Goal: Obtain resource: Obtain resource

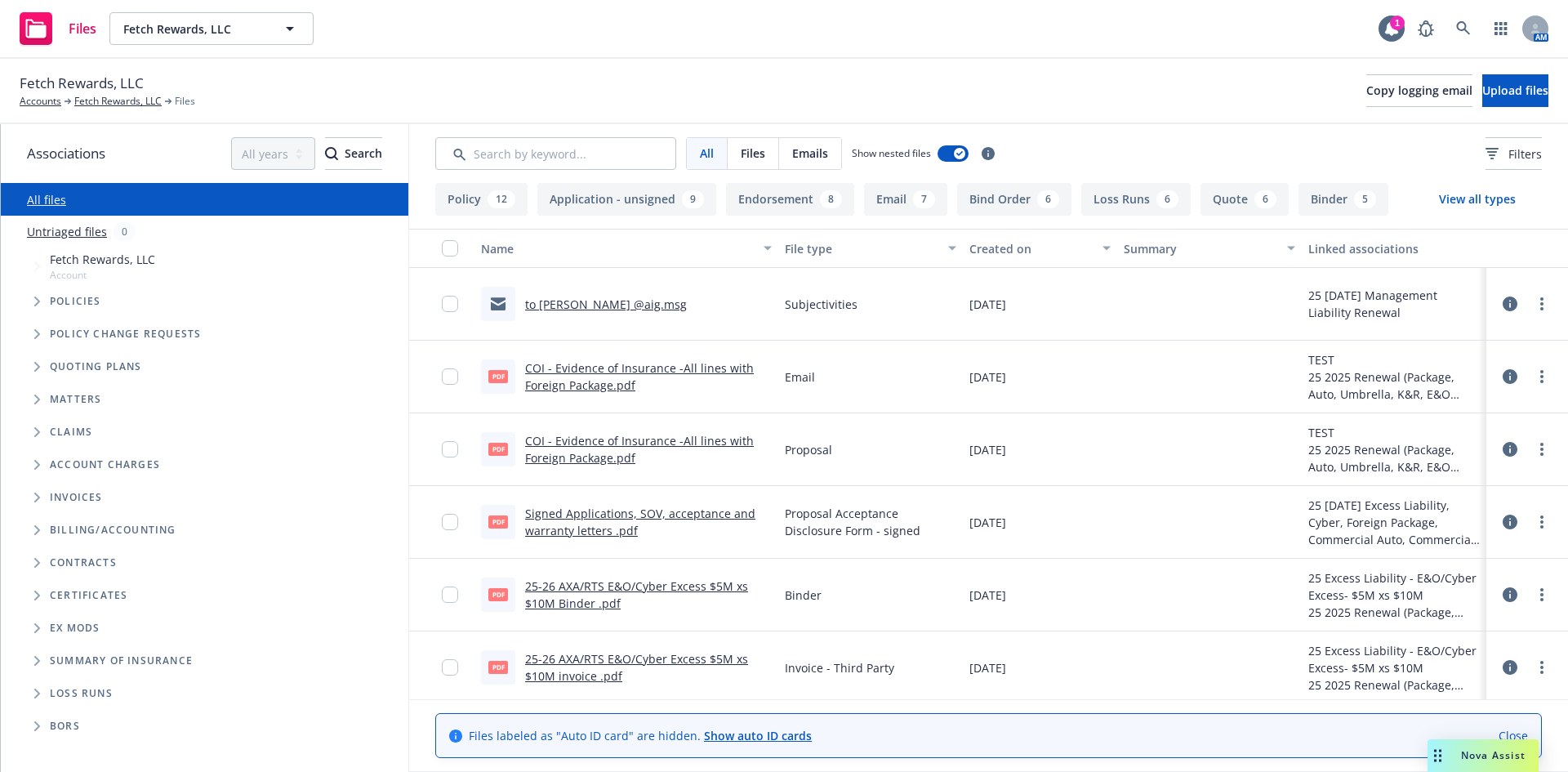
click at [560, 305] on link "to [PERSON_NAME] @aig.msg" at bounding box center [606, 304] width 162 height 16
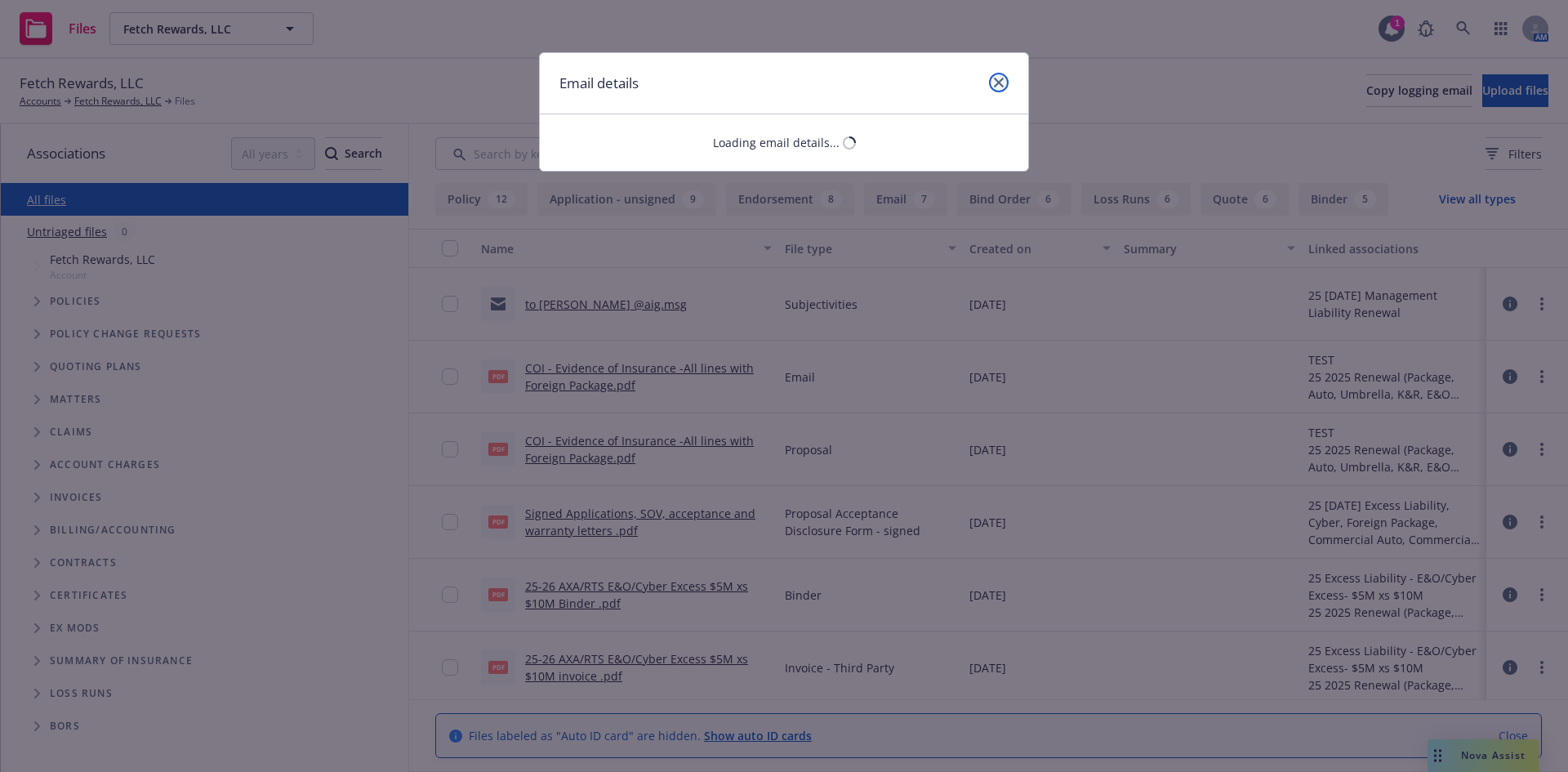
click at [997, 88] on link "close" at bounding box center [998, 82] width 19 height 19
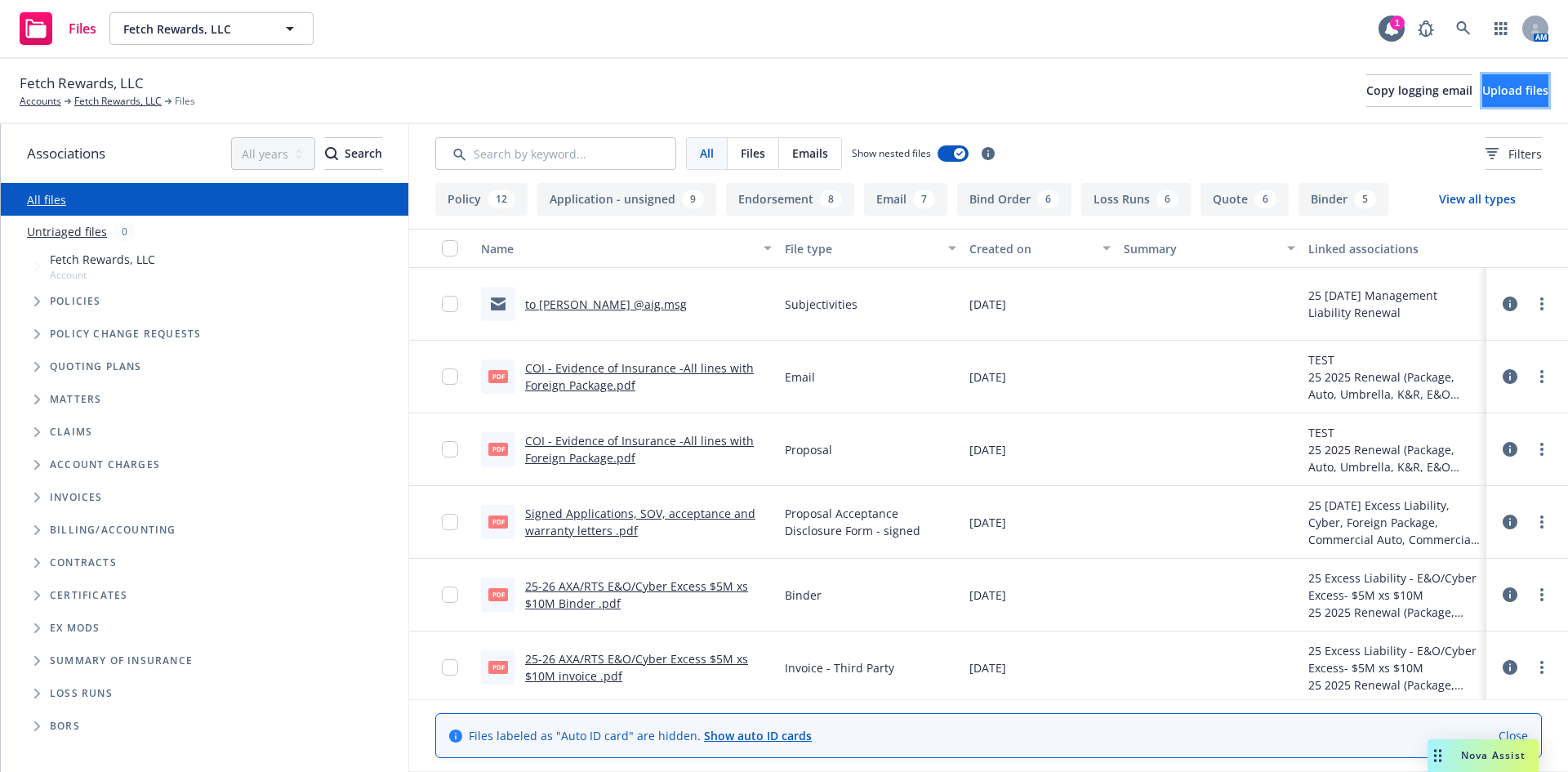
click at [1483, 101] on button "Upload files" at bounding box center [1516, 90] width 67 height 32
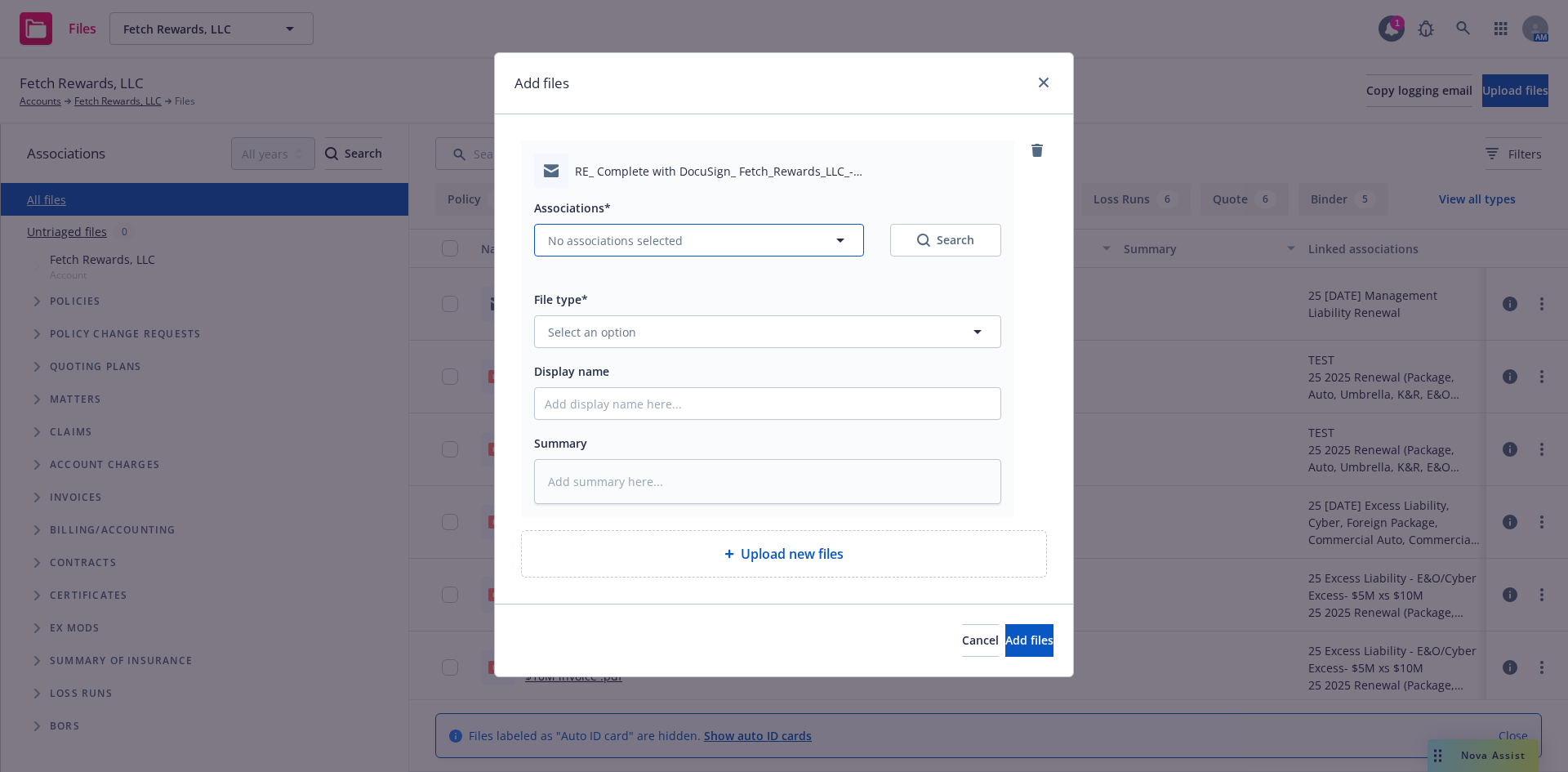
click at [669, 233] on span "No associations selected" at bounding box center [616, 240] width 135 height 18
type textarea "x"
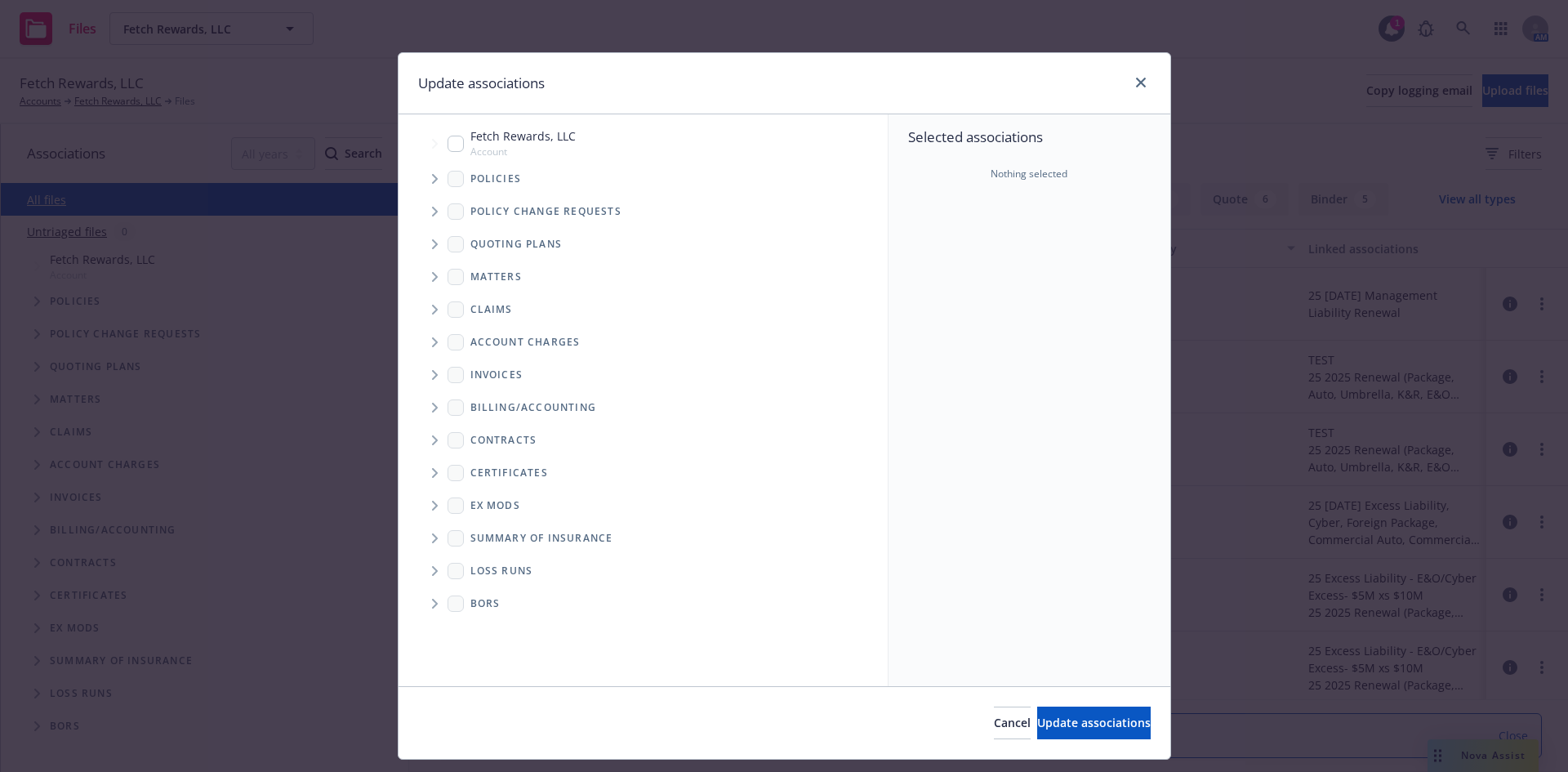
click at [447, 144] on input "Tree Example" at bounding box center [456, 144] width 17 height 17
checkbox input "true"
click at [1055, 720] on span "Update associations" at bounding box center [1094, 722] width 114 height 16
type textarea "x"
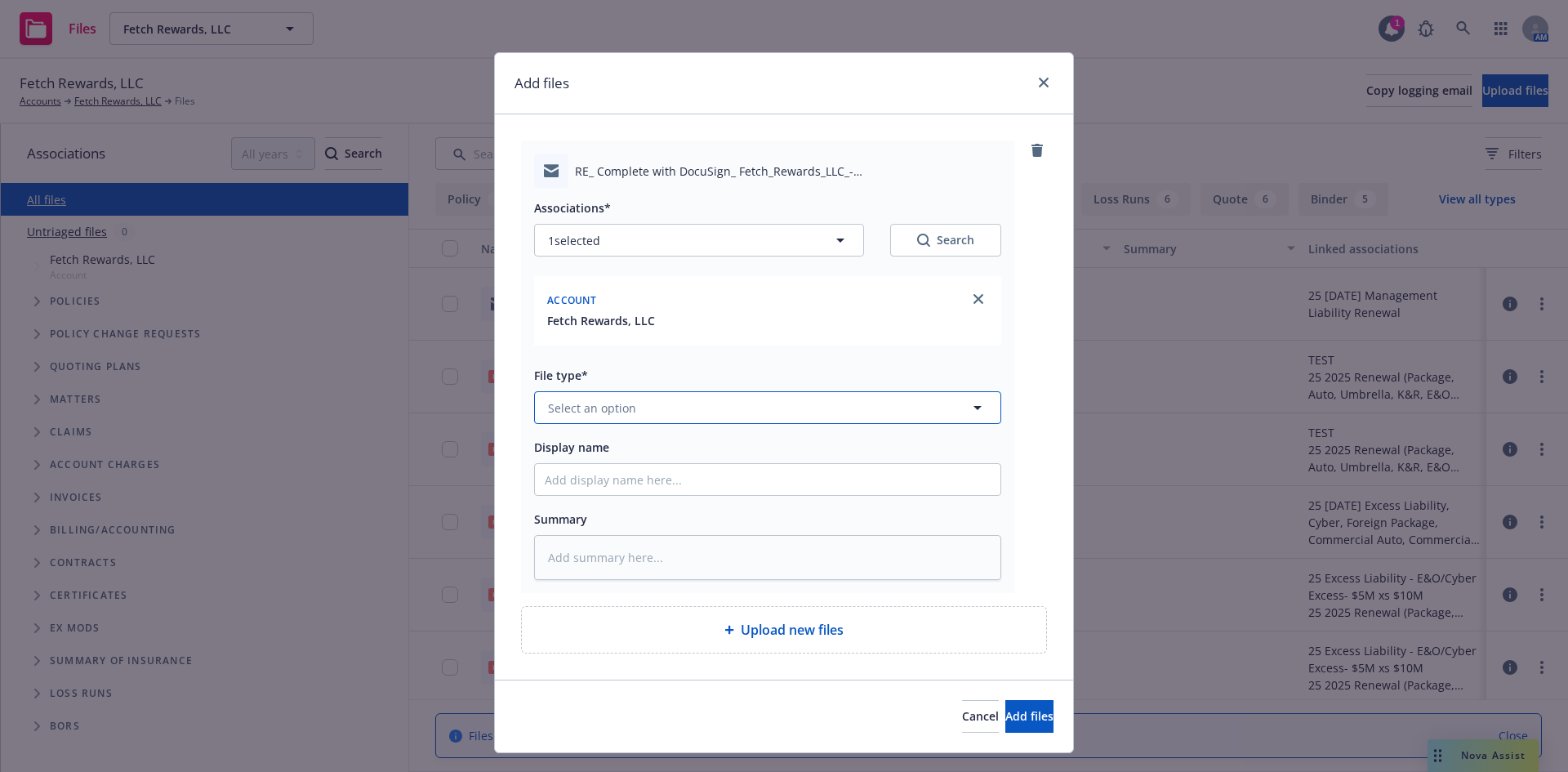
click at [567, 409] on span "Select an option" at bounding box center [592, 408] width 88 height 18
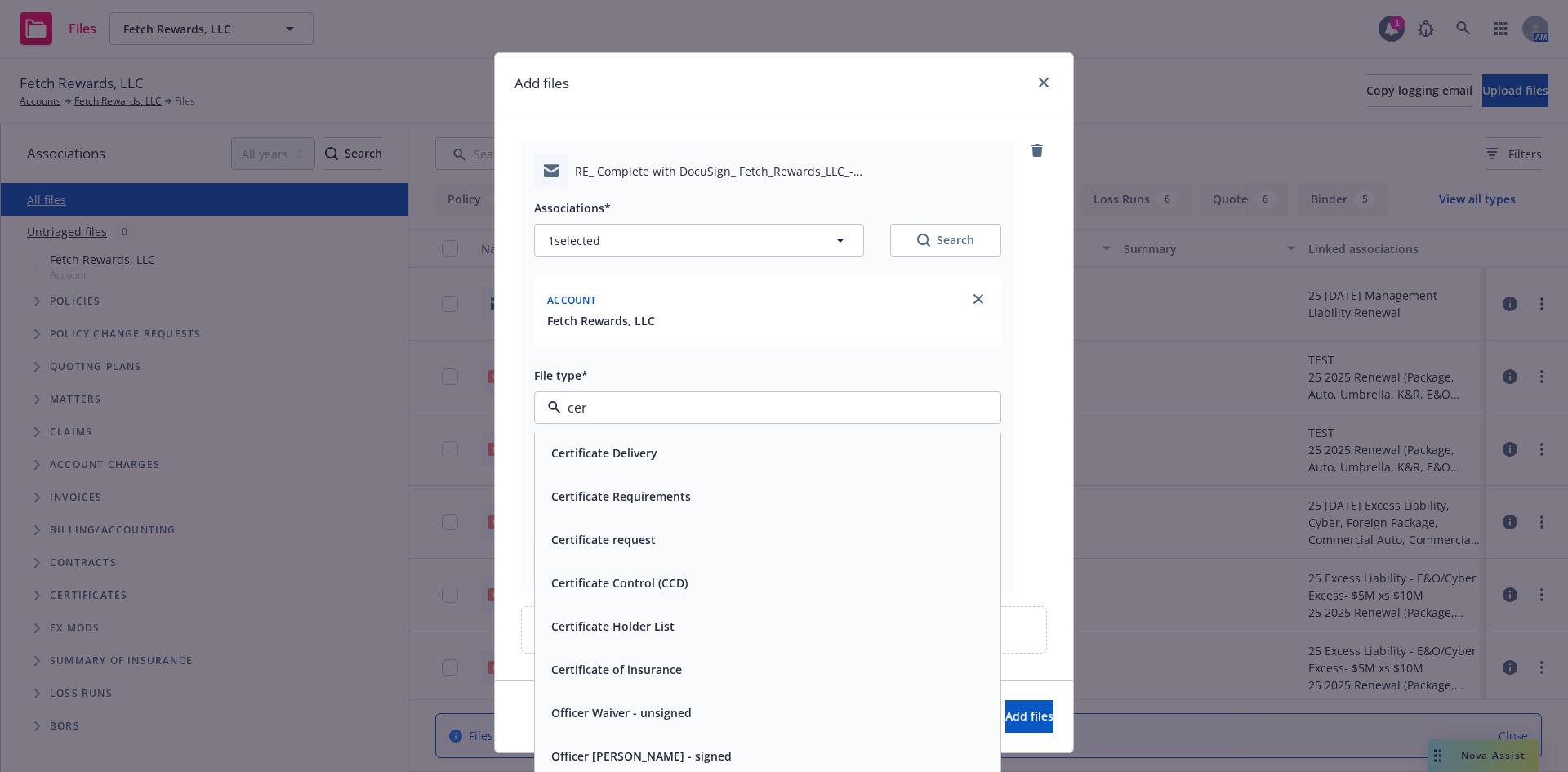
type input "cert"
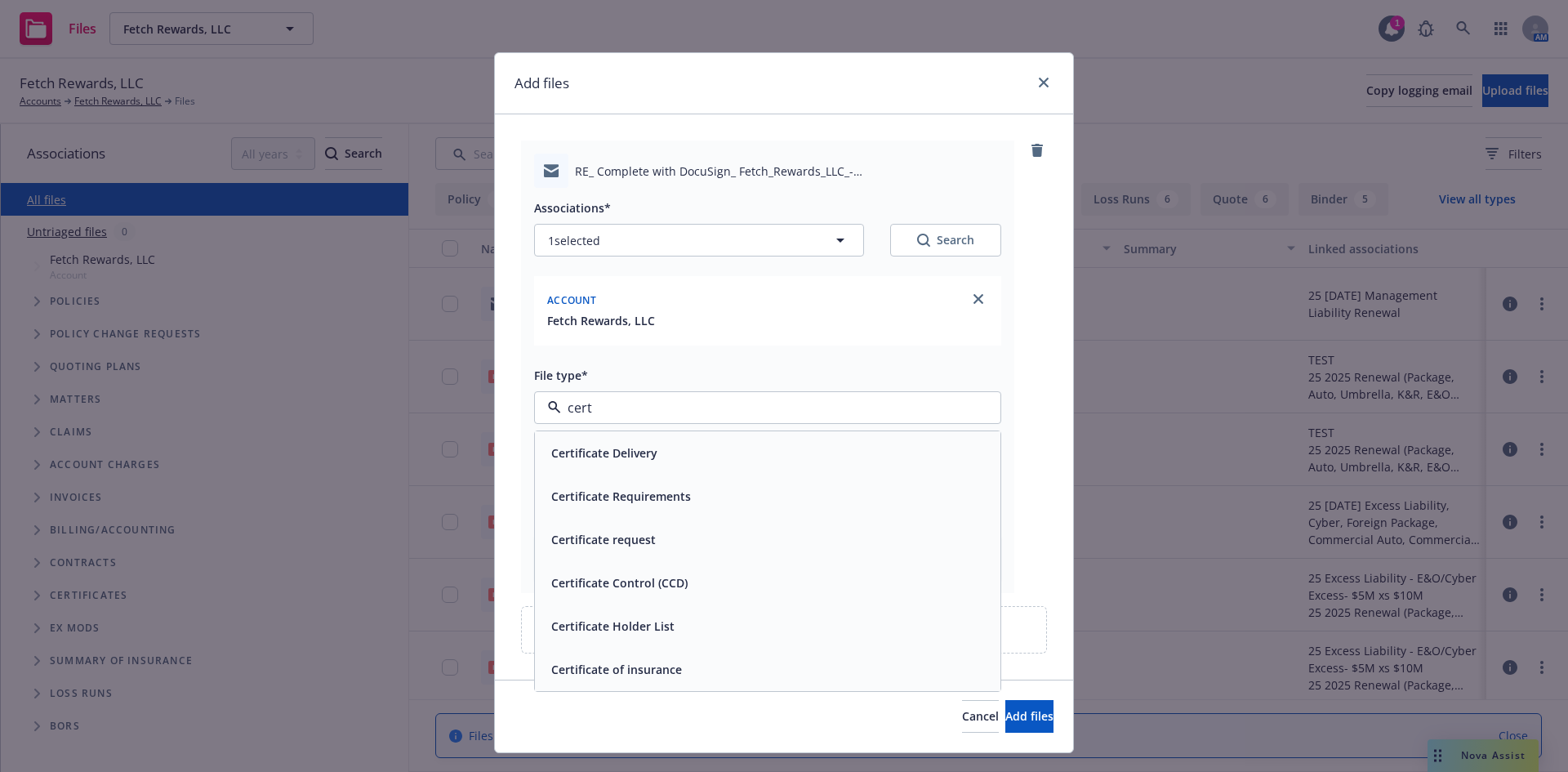
click at [615, 456] on span "Certificate Delivery" at bounding box center [604, 453] width 106 height 18
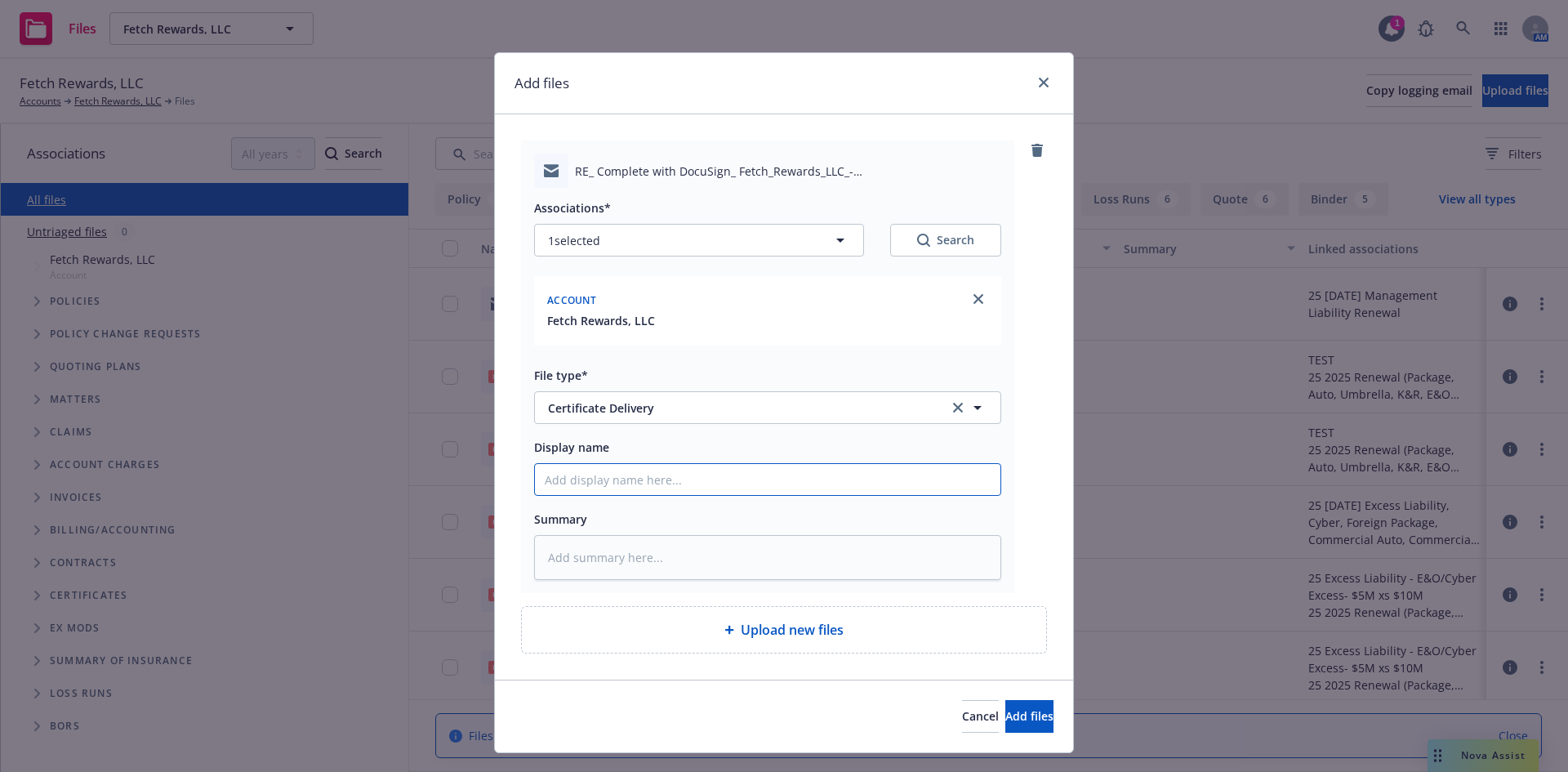
click at [599, 486] on input "Display name" at bounding box center [768, 480] width 466 height 31
type textarea "x"
type input "2"
type textarea "x"
type input "25"
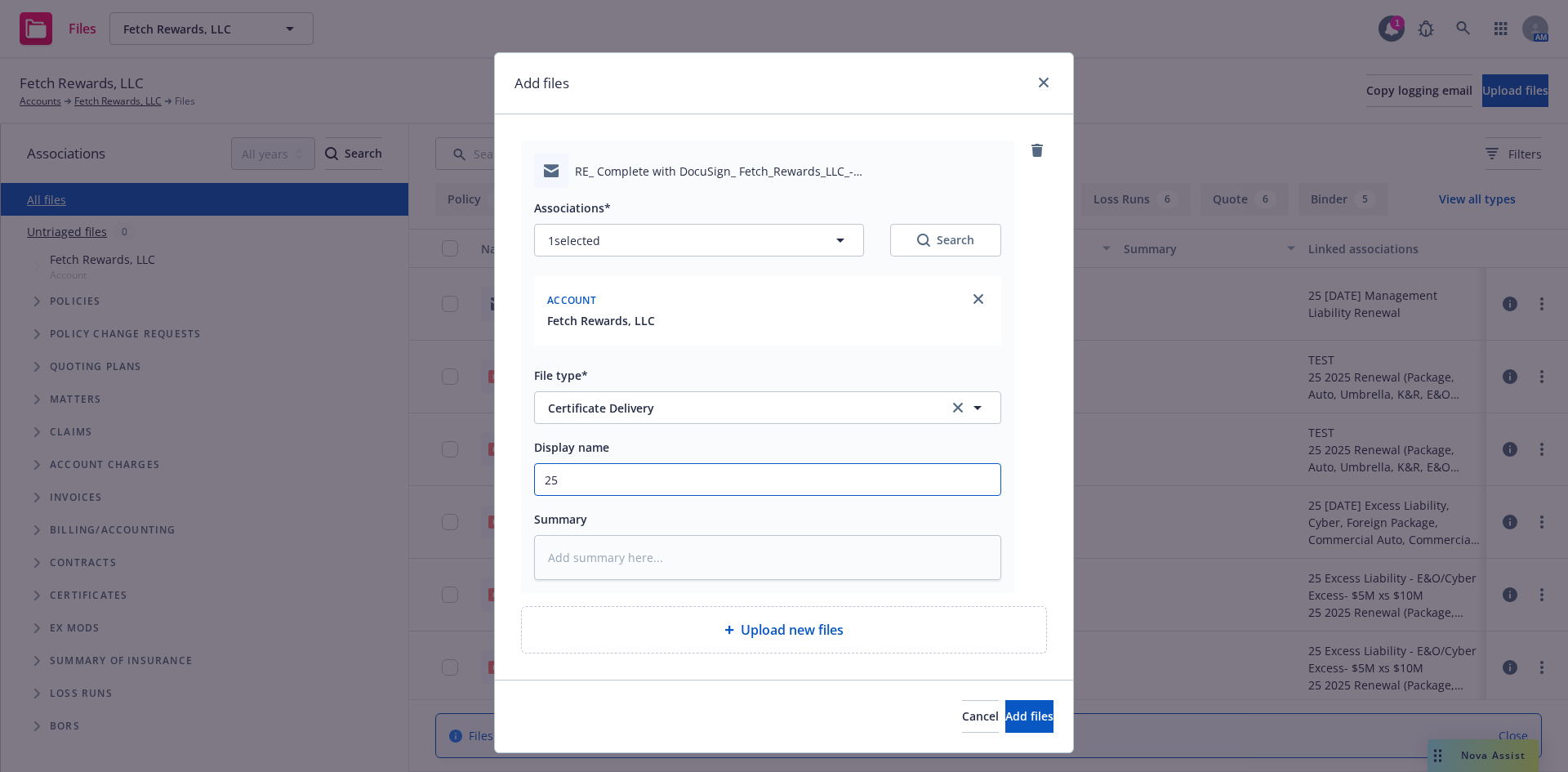
type textarea "x"
type input "25-"
type textarea "x"
type input "25-2"
type textarea "x"
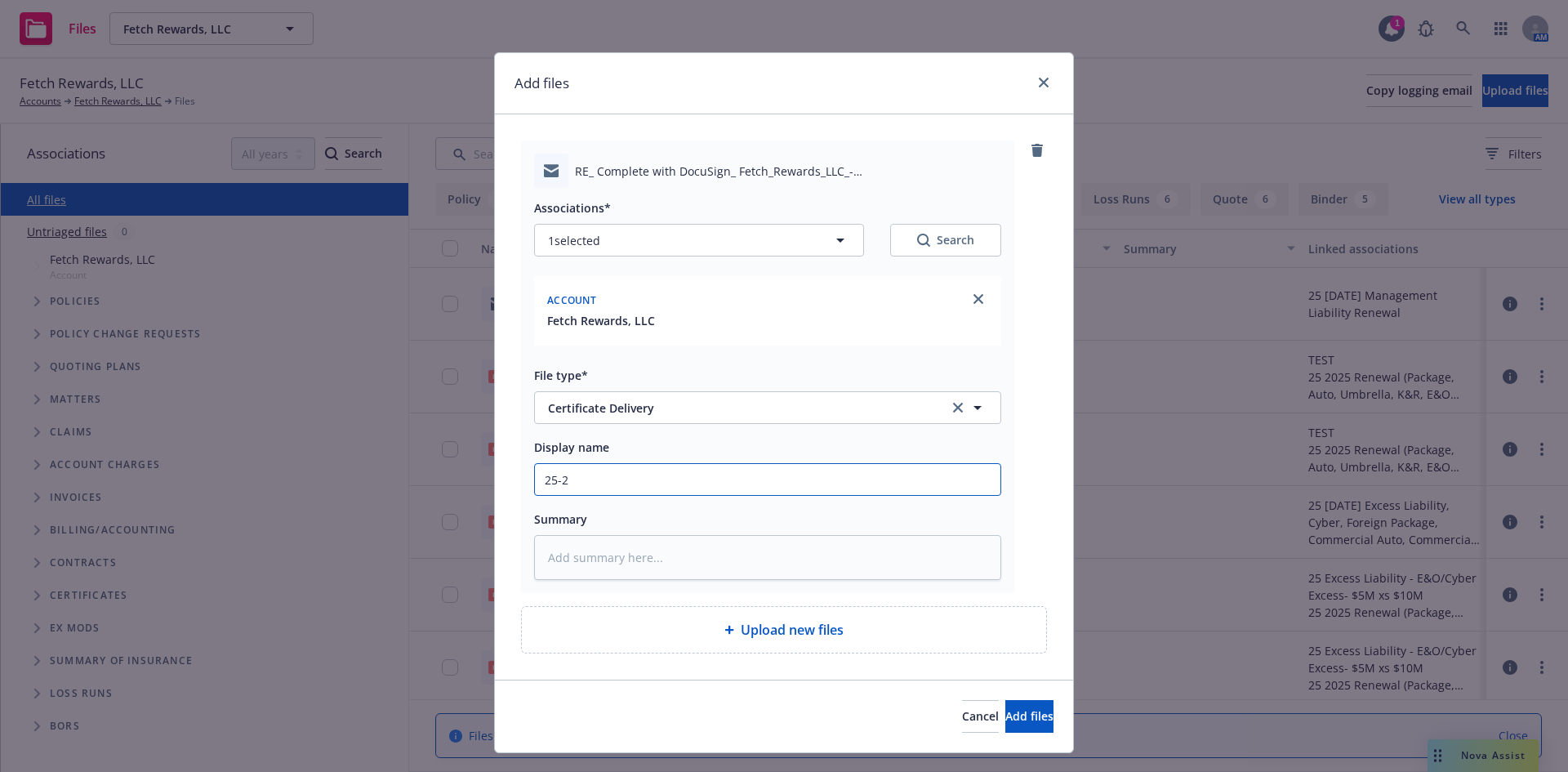
type input "25-26"
type textarea "x"
type input "25-26"
type textarea "x"
type input "25-26 R"
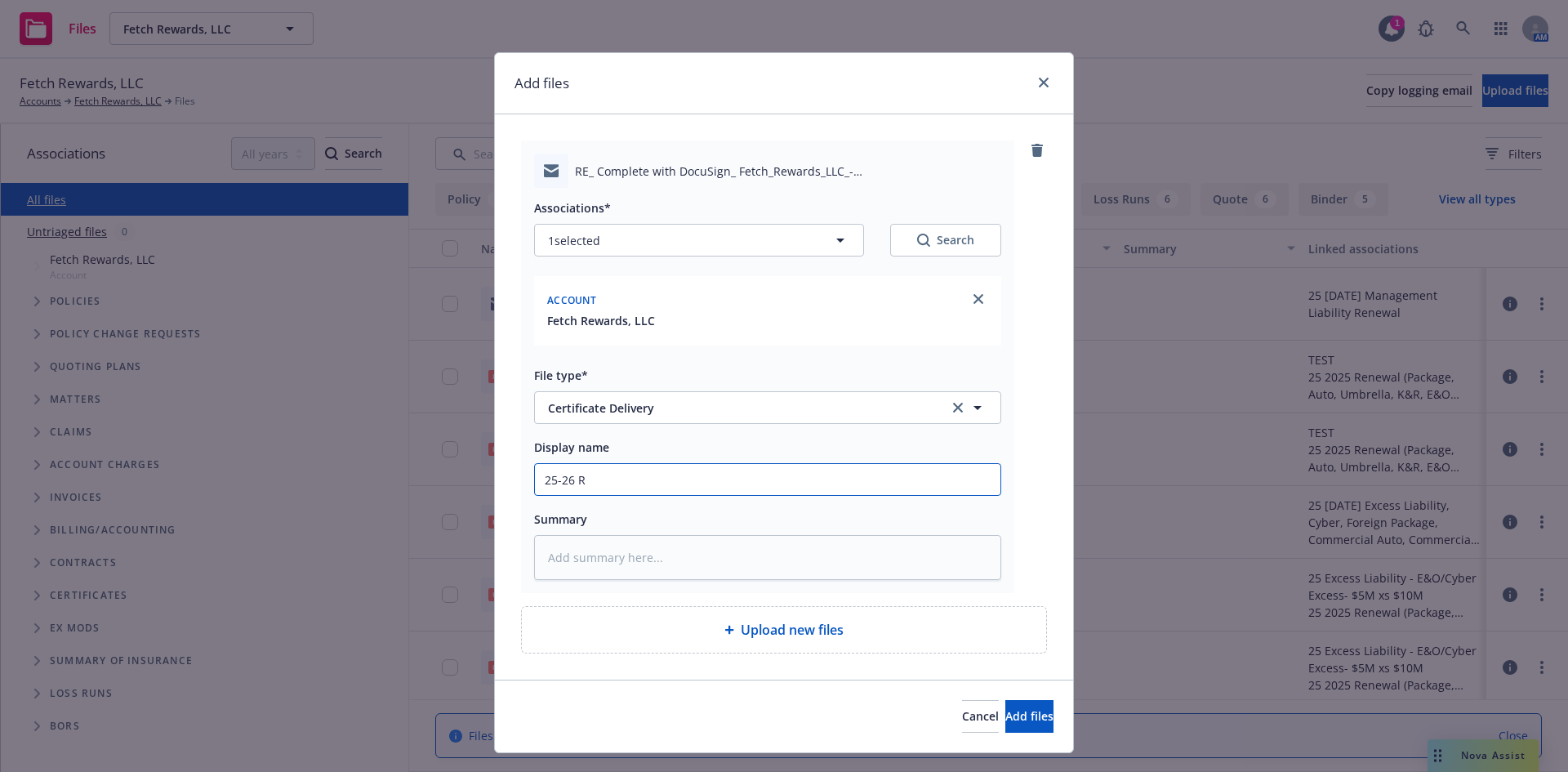
type textarea "x"
type input "25-26 Re"
type textarea "x"
type input "25-26 Ren"
type textarea "x"
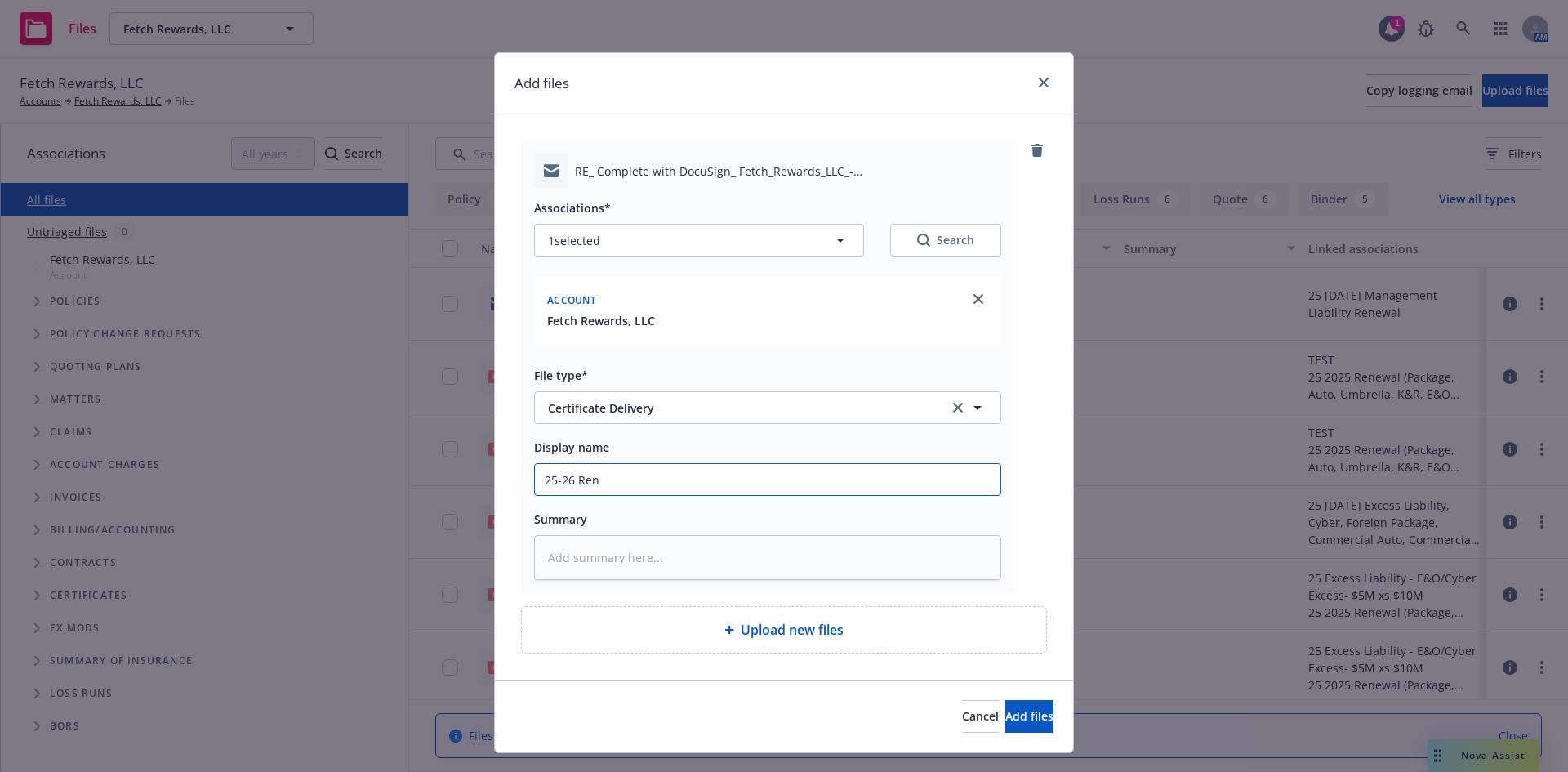
type input "25-26 [PERSON_NAME]"
type textarea "x"
type input "25-26 Renew"
type textarea "x"
type input "25-26 Renewa"
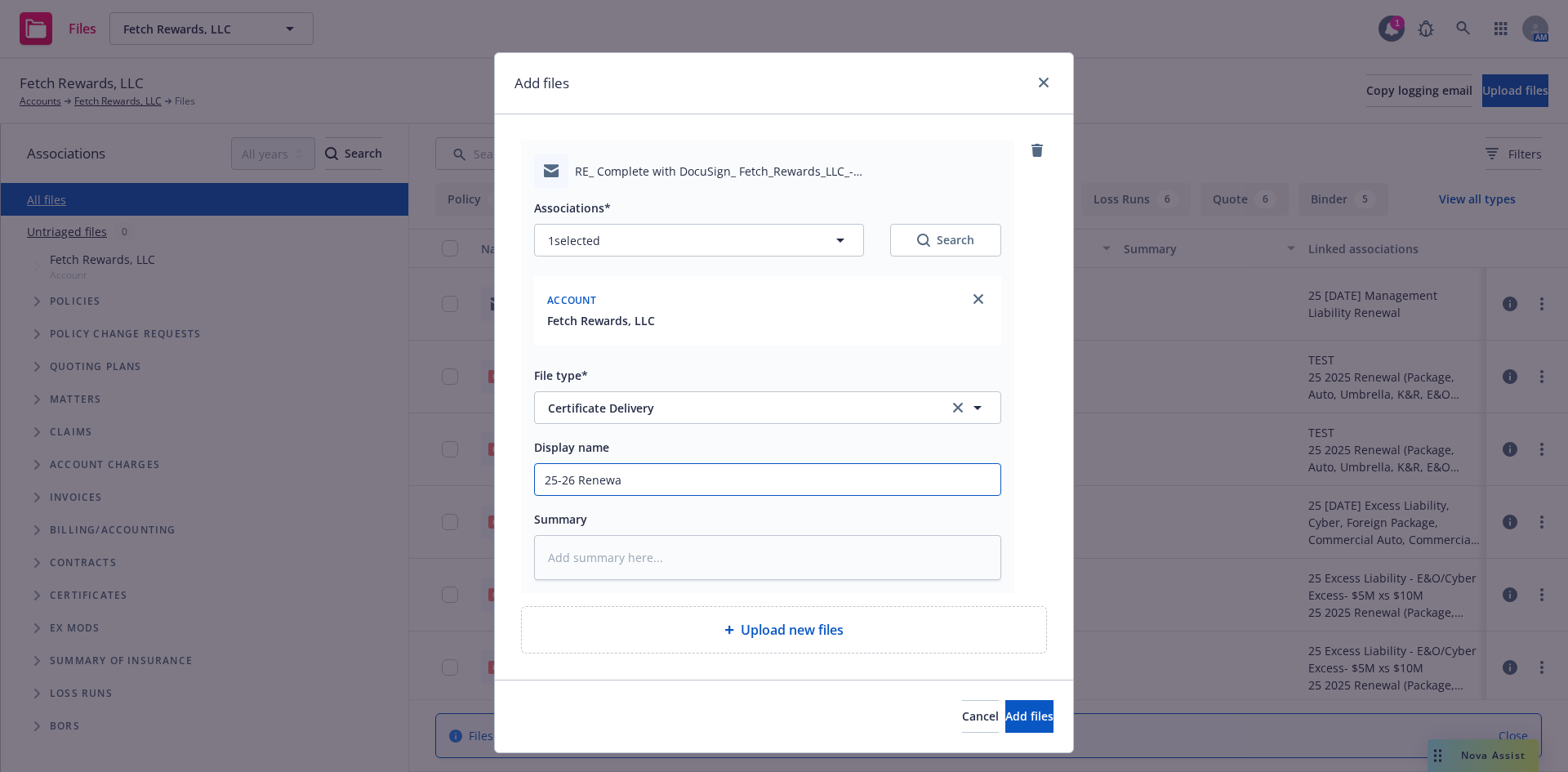
type textarea "x"
type input "25-26 Renewal"
type textarea "x"
type input "25-26 Renewal"
type textarea "x"
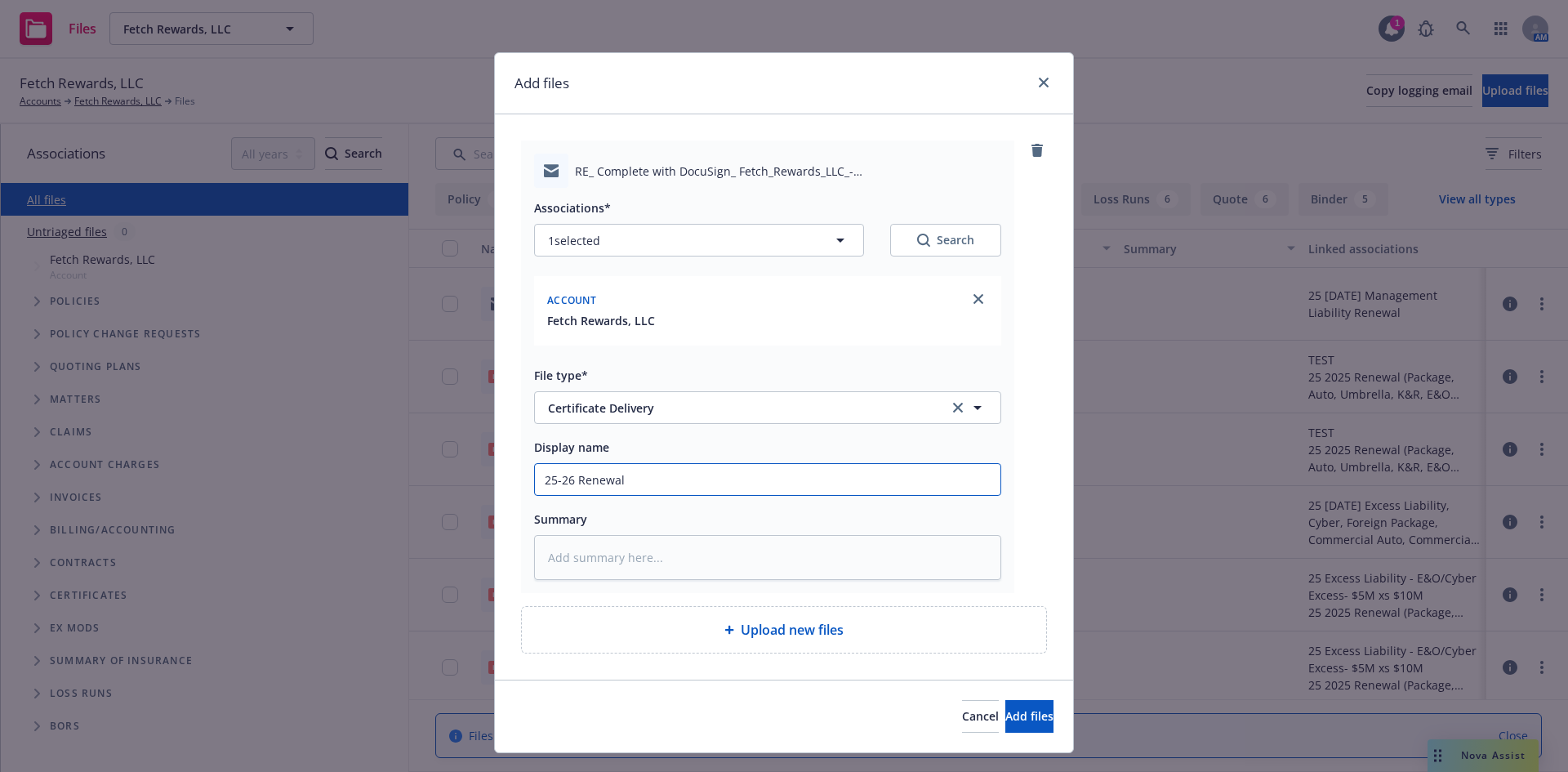
type input "25-26 Renewal C"
type textarea "x"
type input "25-26 Renewal CO"
type textarea "x"
type input "25-26 Renewal COI"
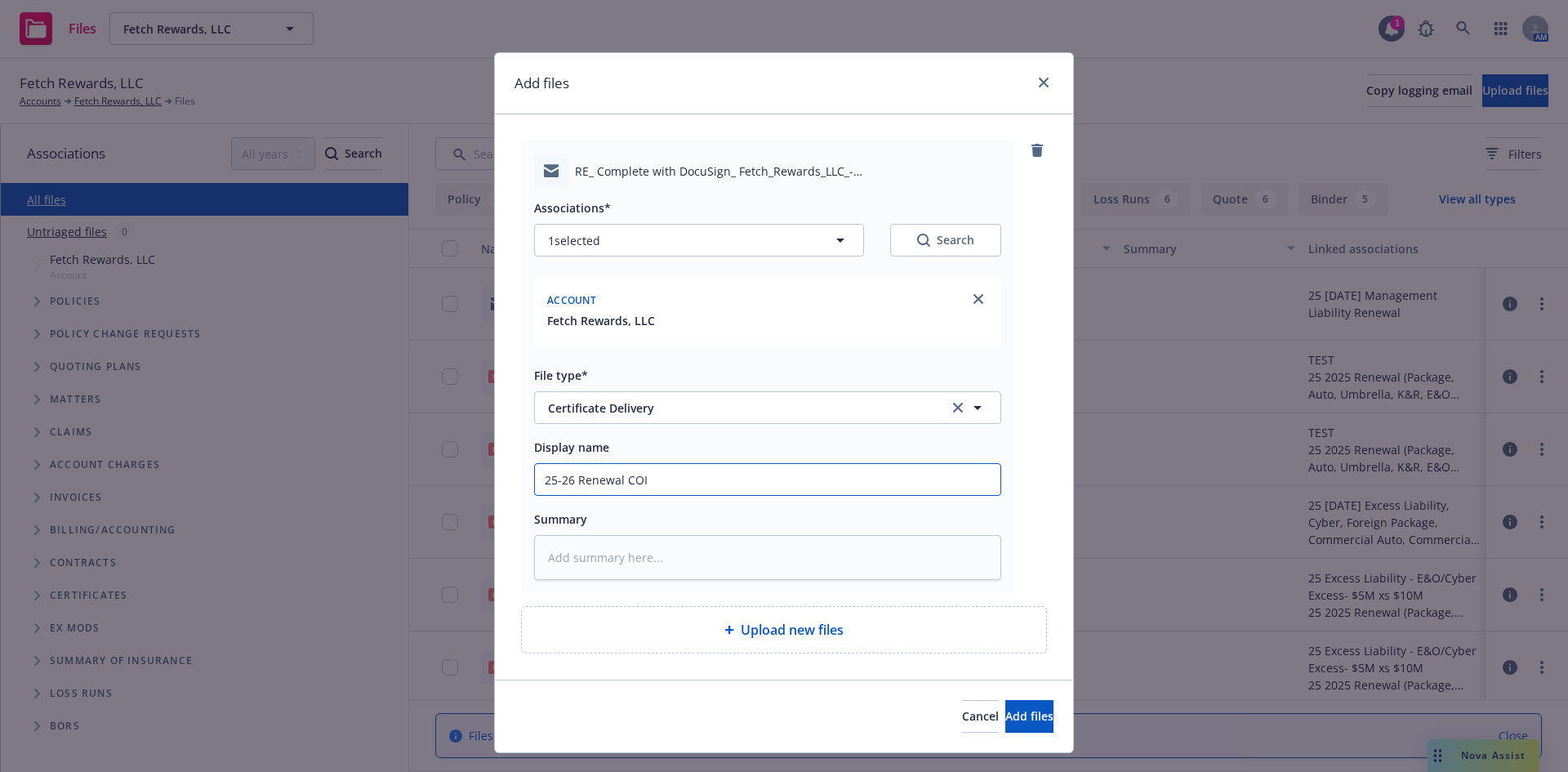
type textarea "x"
type input "25-26 Renewal COIs"
type textarea "x"
type input "25-26 Renewal COIs"
type textarea "x"
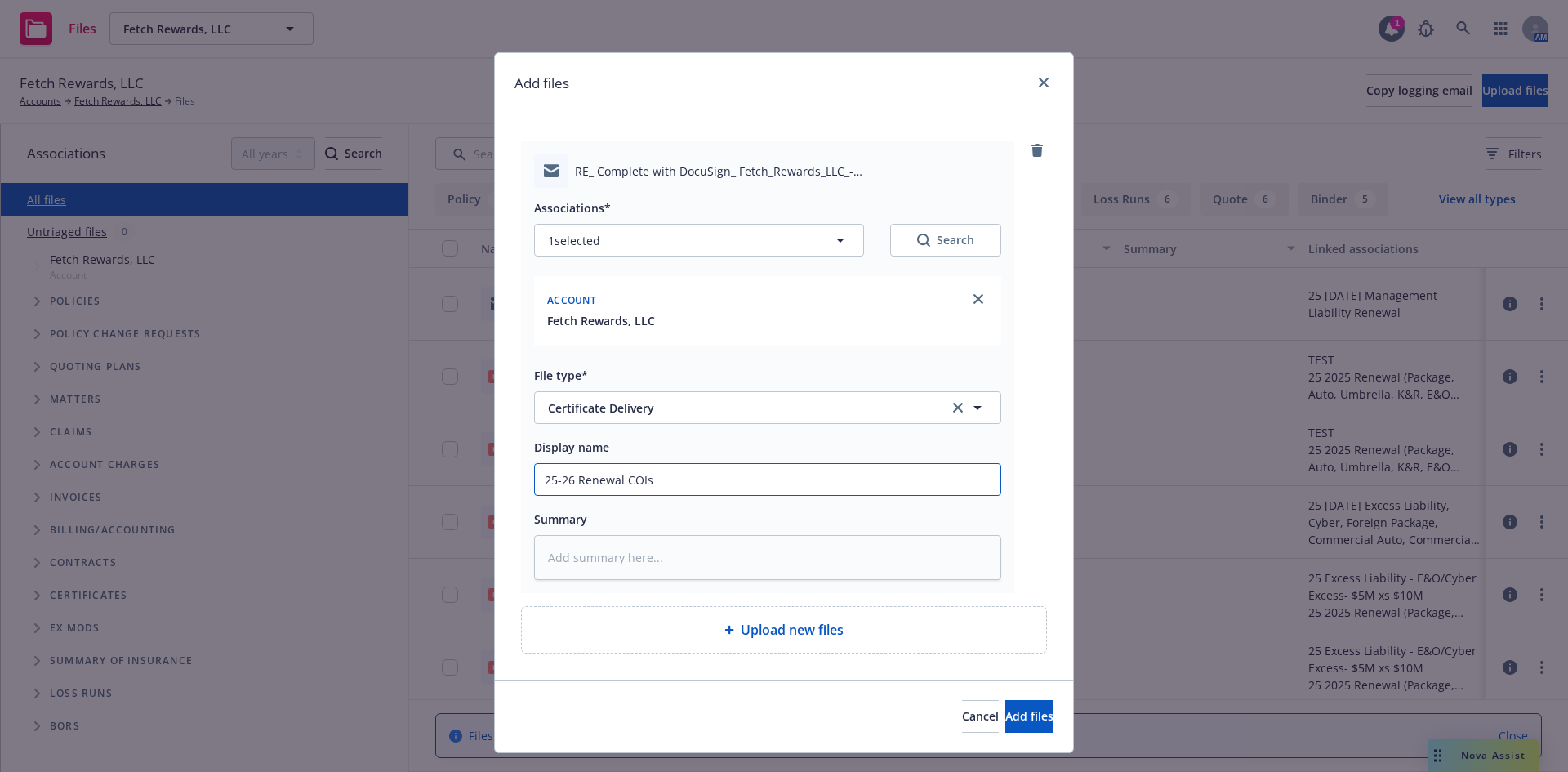
type input "25-26 Renewal COIs t"
type textarea "x"
type input "25-26 Renewal COIs to"
type textarea "x"
type input "25-26 Renewal COIs to"
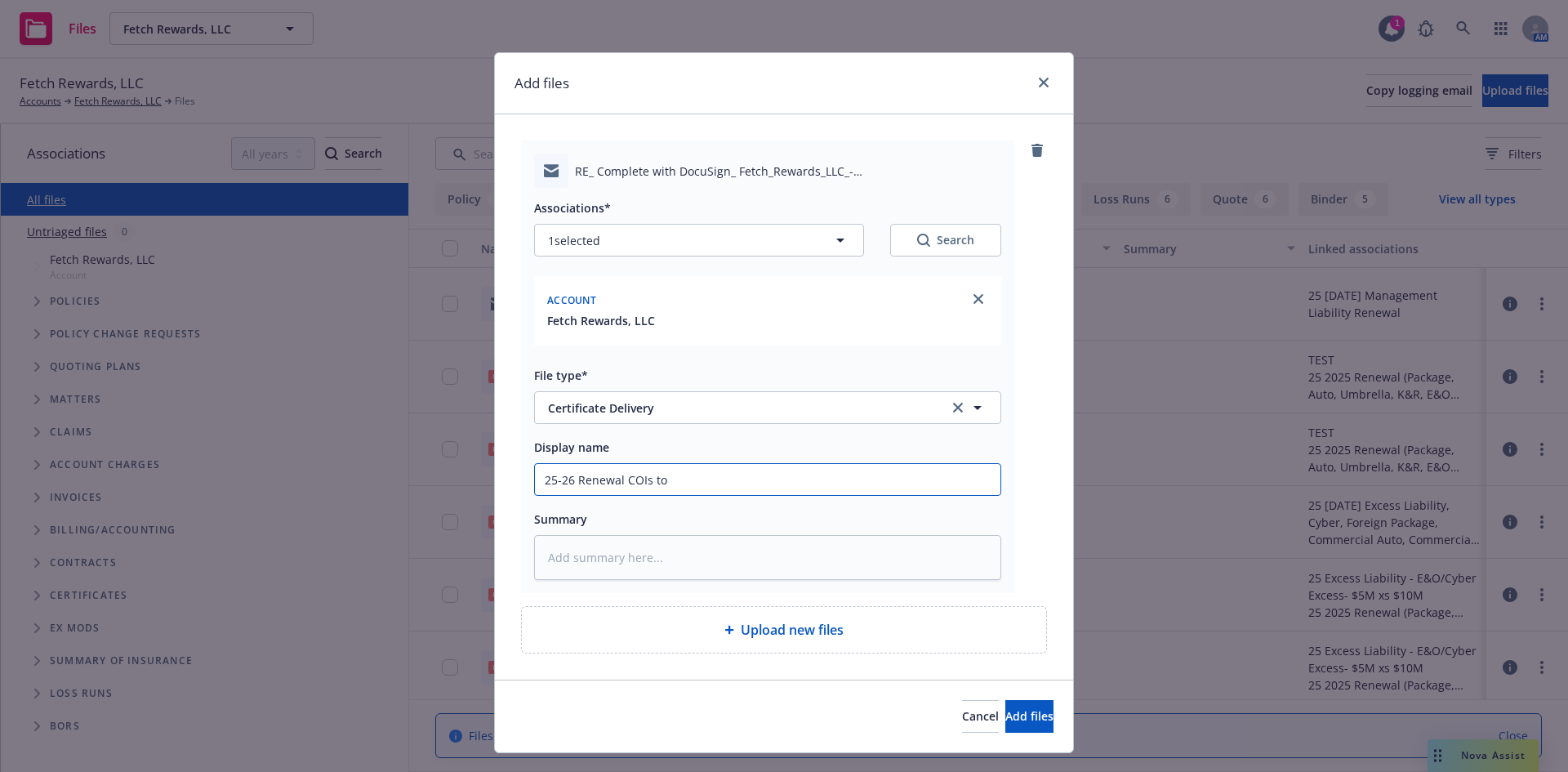
type textarea "x"
type input "25-26 Renewal COIs to c"
type textarea "x"
type input "25-26 Renewal COIs to cl"
type textarea "x"
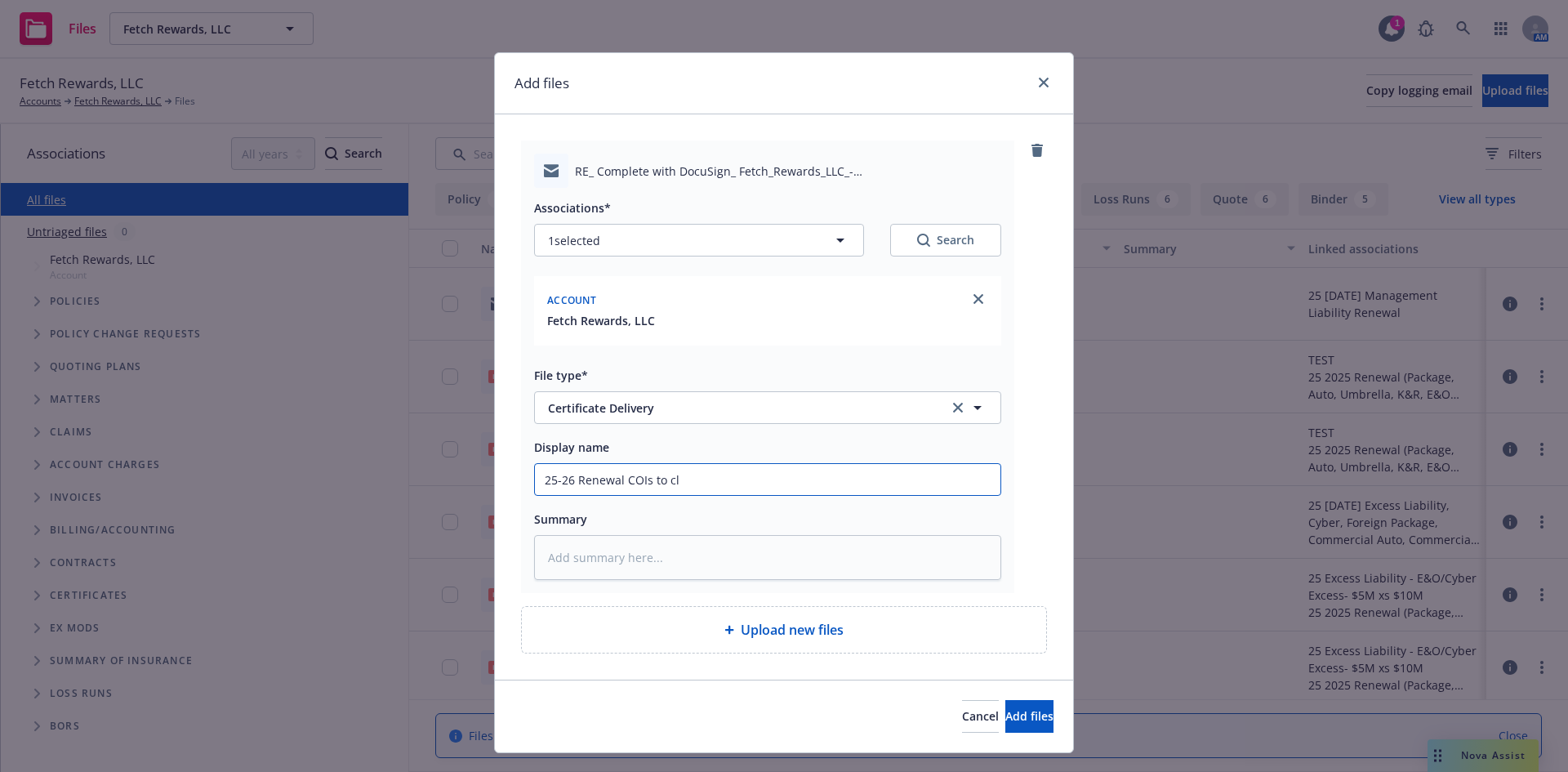
type input "25-26 Renewal COIs to cli"
type textarea "x"
type input "25-26 Renewal COIs to clie"
type textarea "x"
type input "25-26 Renewal COIs to clien"
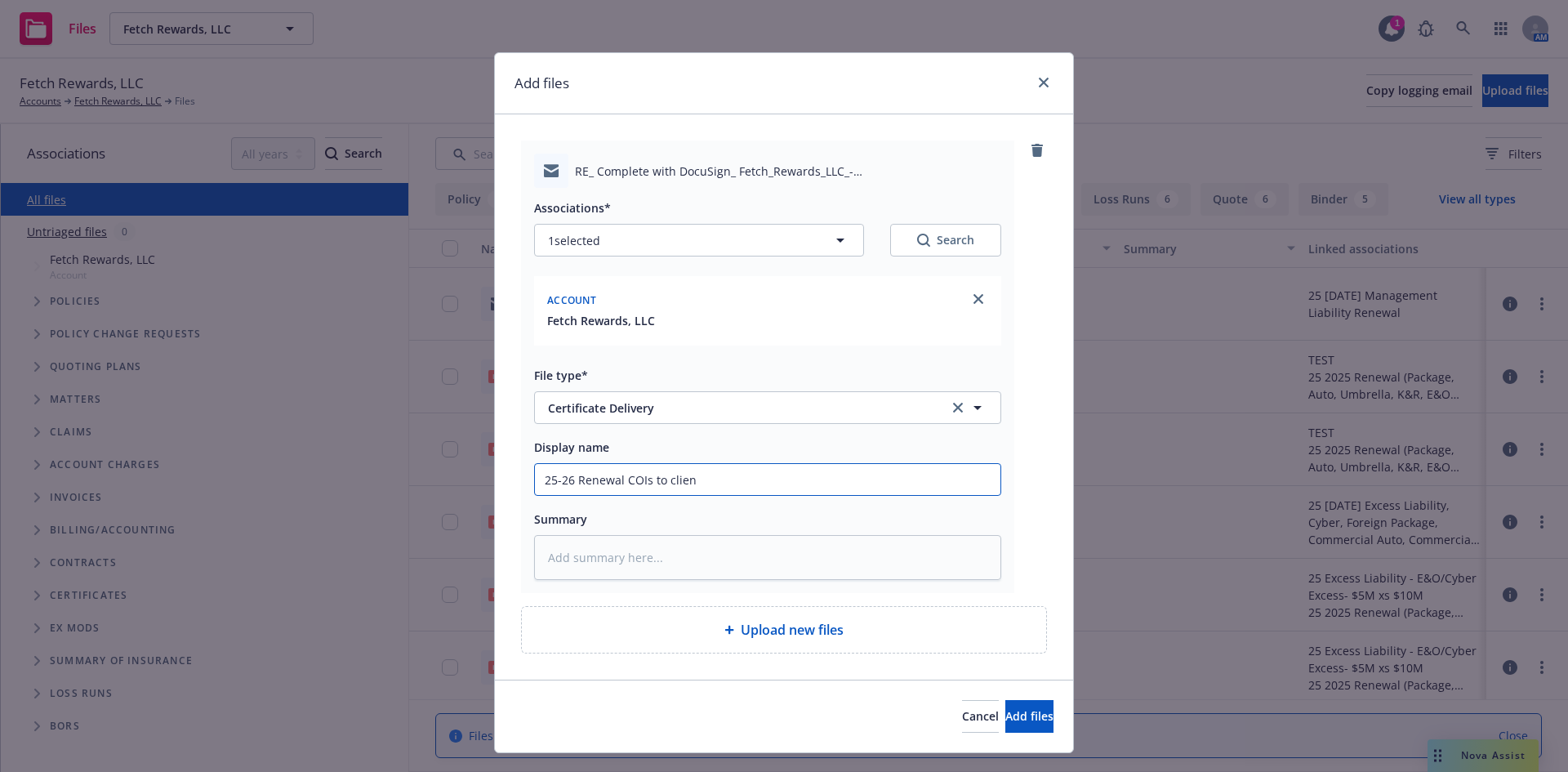
type textarea "x"
type input "25-26 Renewal COIs to client"
type textarea "x"
type input "25-26 Renewal COIs to client."
type textarea "x"
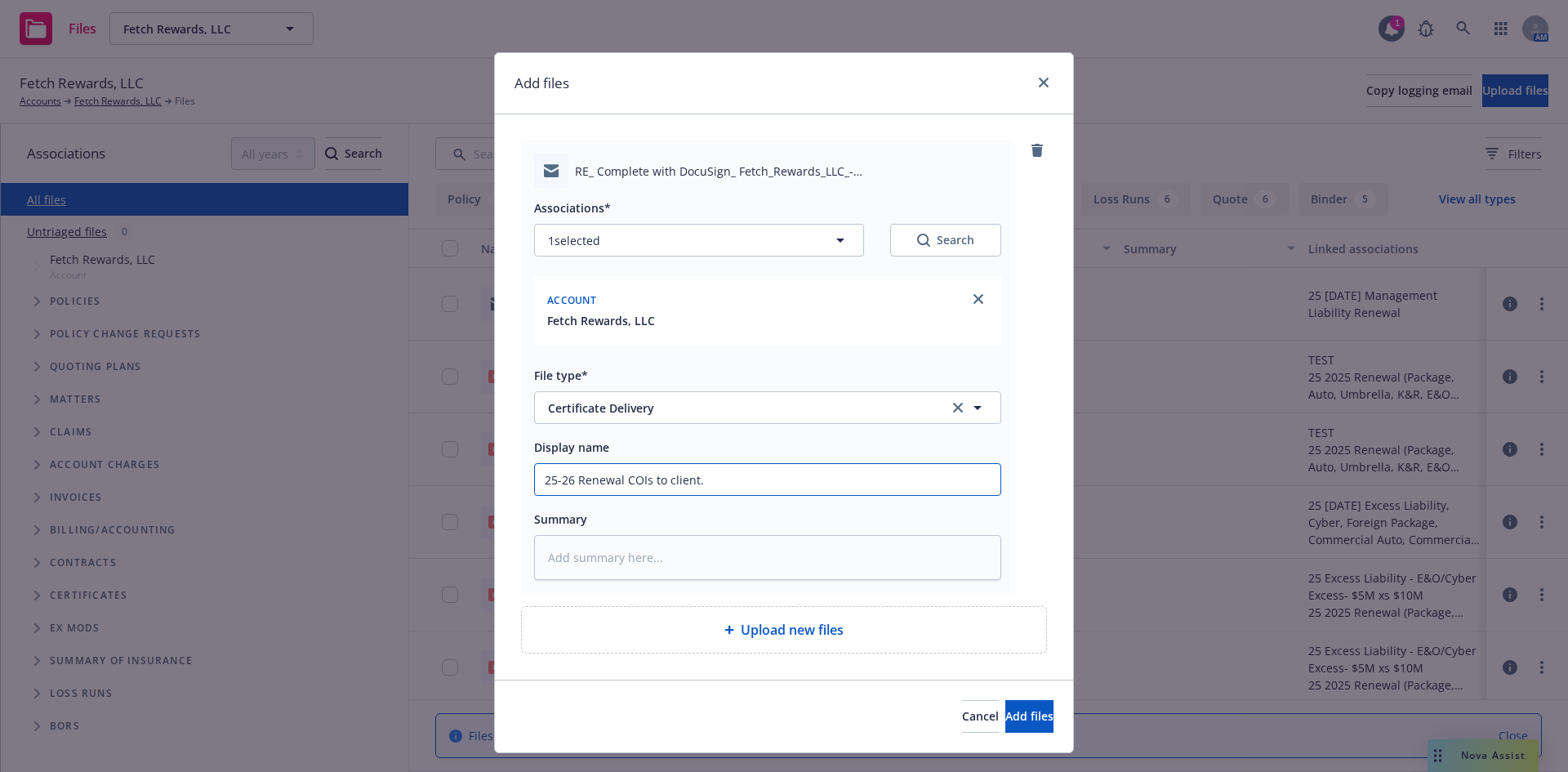
type input "25-26 Renewal COIs to client."
type textarea "x"
type input "25-26 Renewal COIs to client."
type textarea "x"
type input "25-26 Renewal COIs to client"
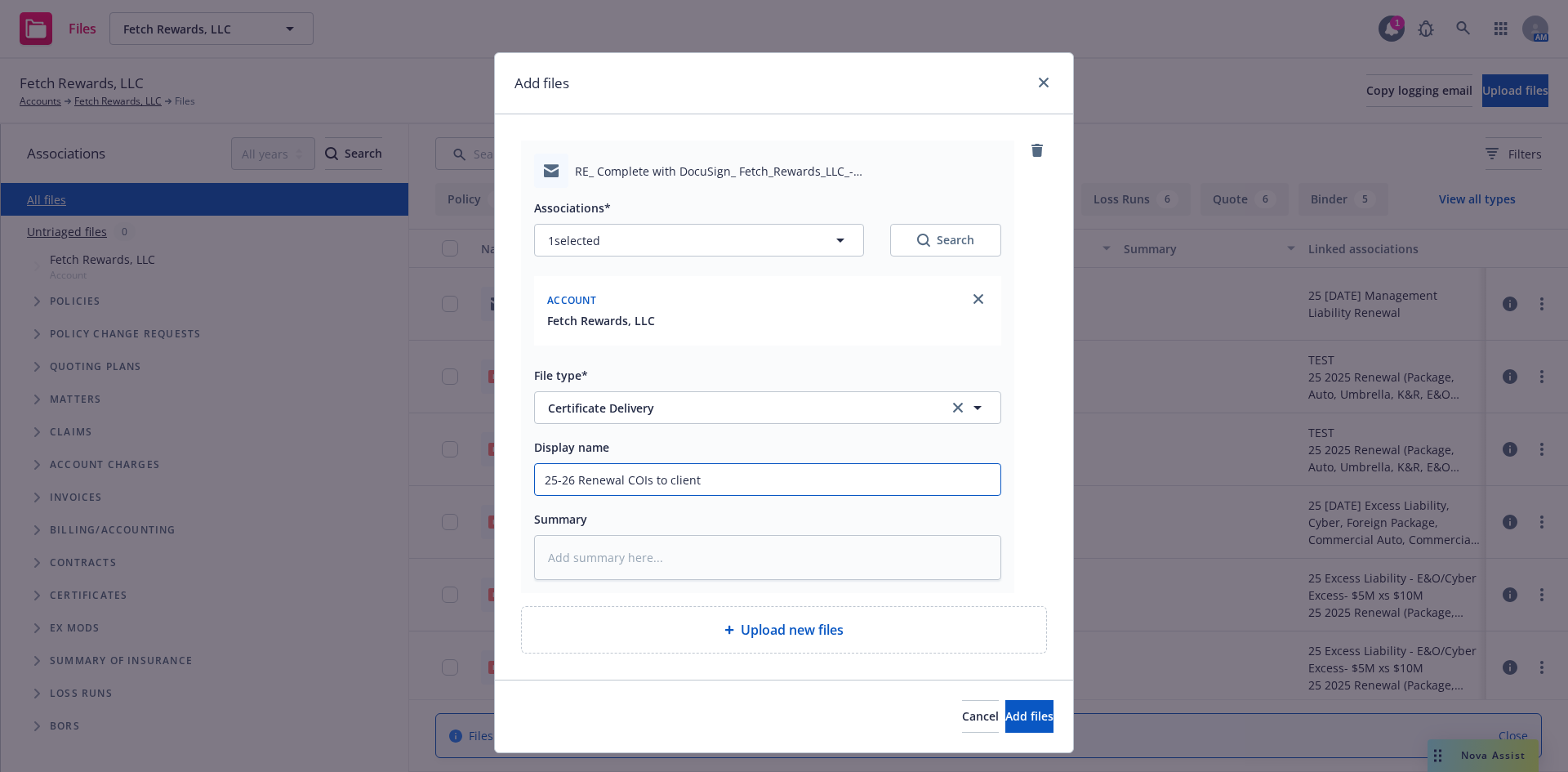
type textarea "x"
type input "25-26 Renewal COIs to client"
click at [1012, 722] on span "Add files" at bounding box center [1030, 716] width 48 height 16
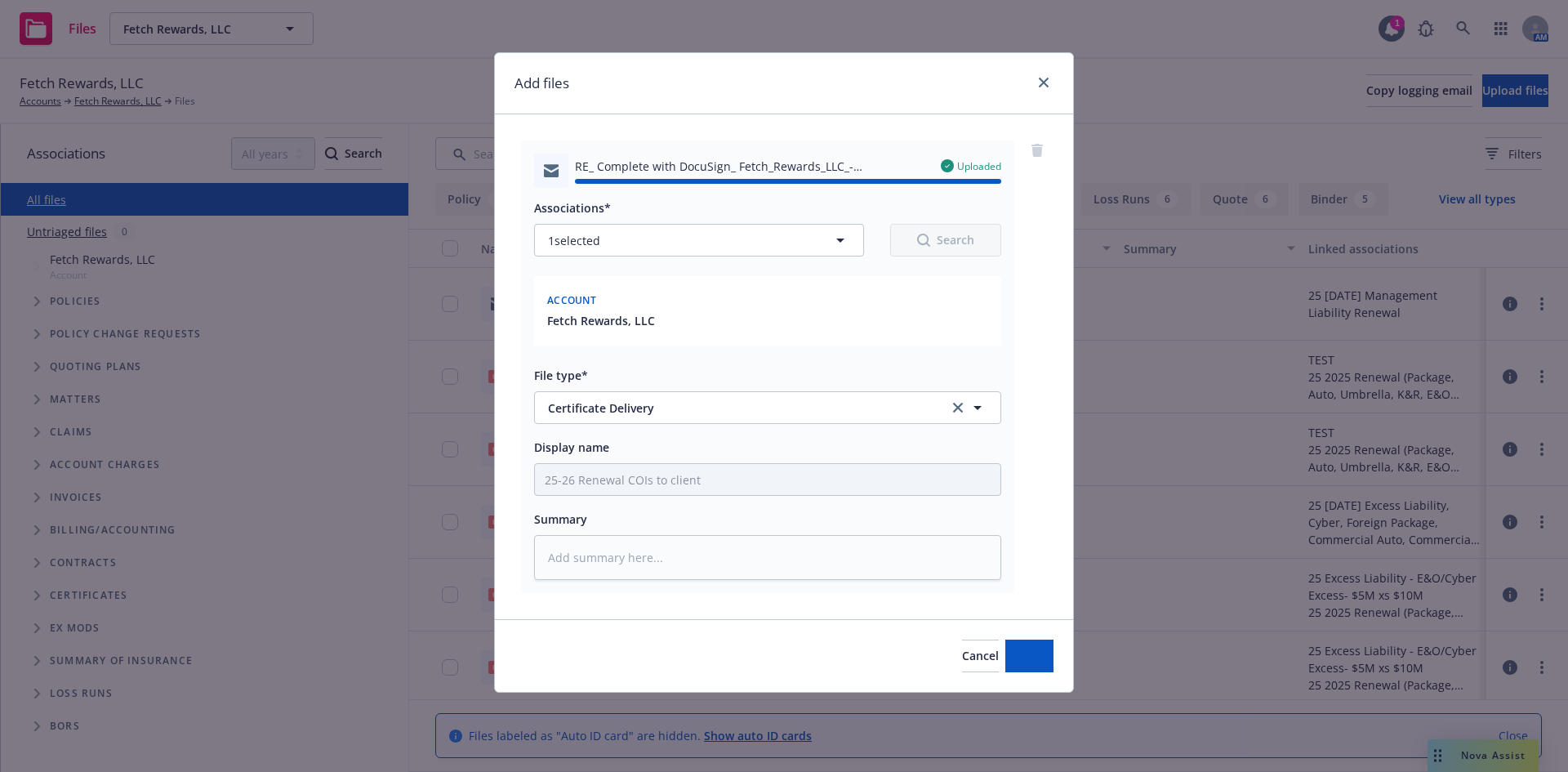
type textarea "x"
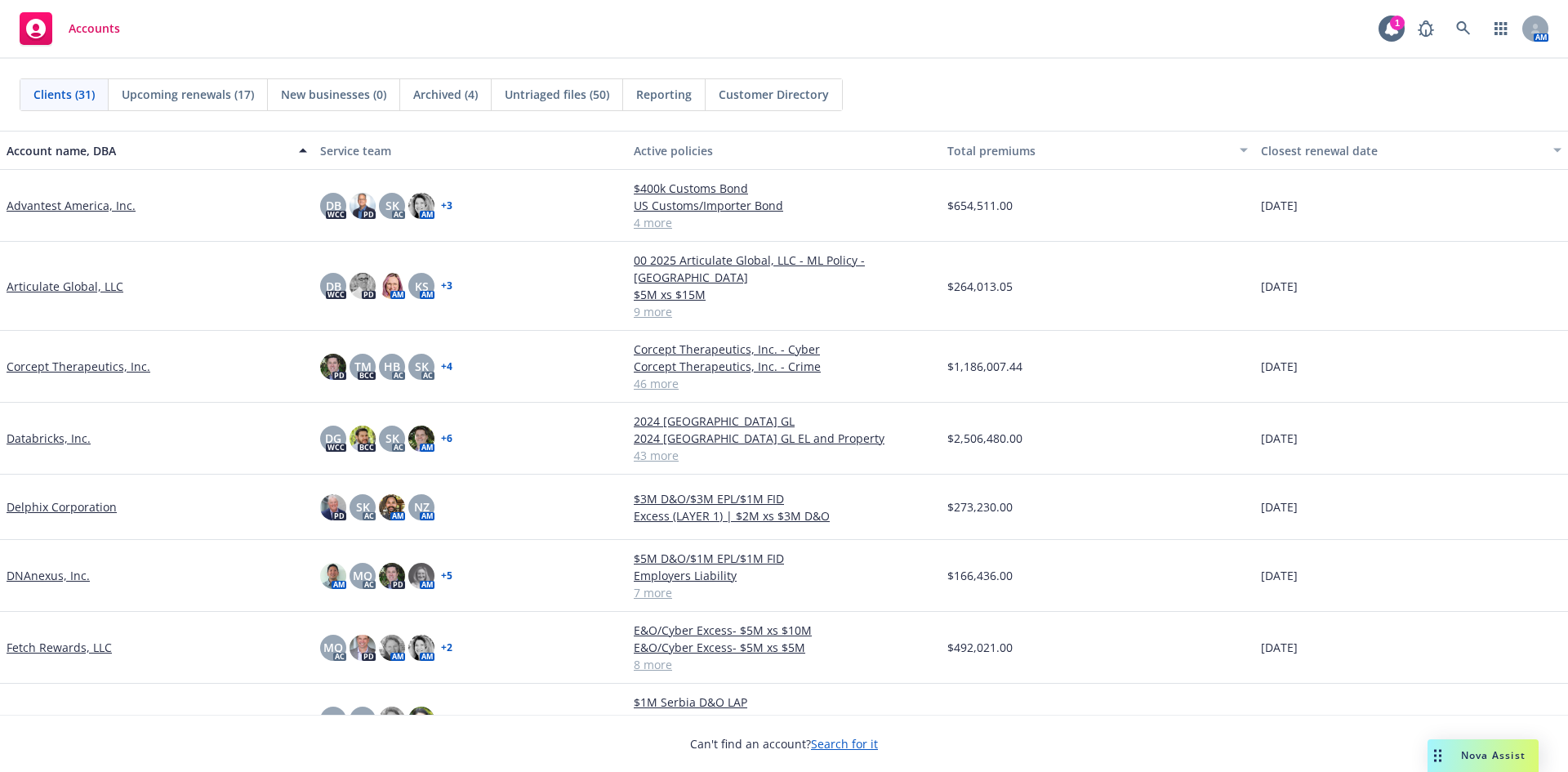
click at [78, 360] on div "Corcept Therapeutics, Inc." at bounding box center [156, 367] width 313 height 72
click at [80, 358] on link "Corcept Therapeutics, Inc." at bounding box center [78, 366] width 143 height 18
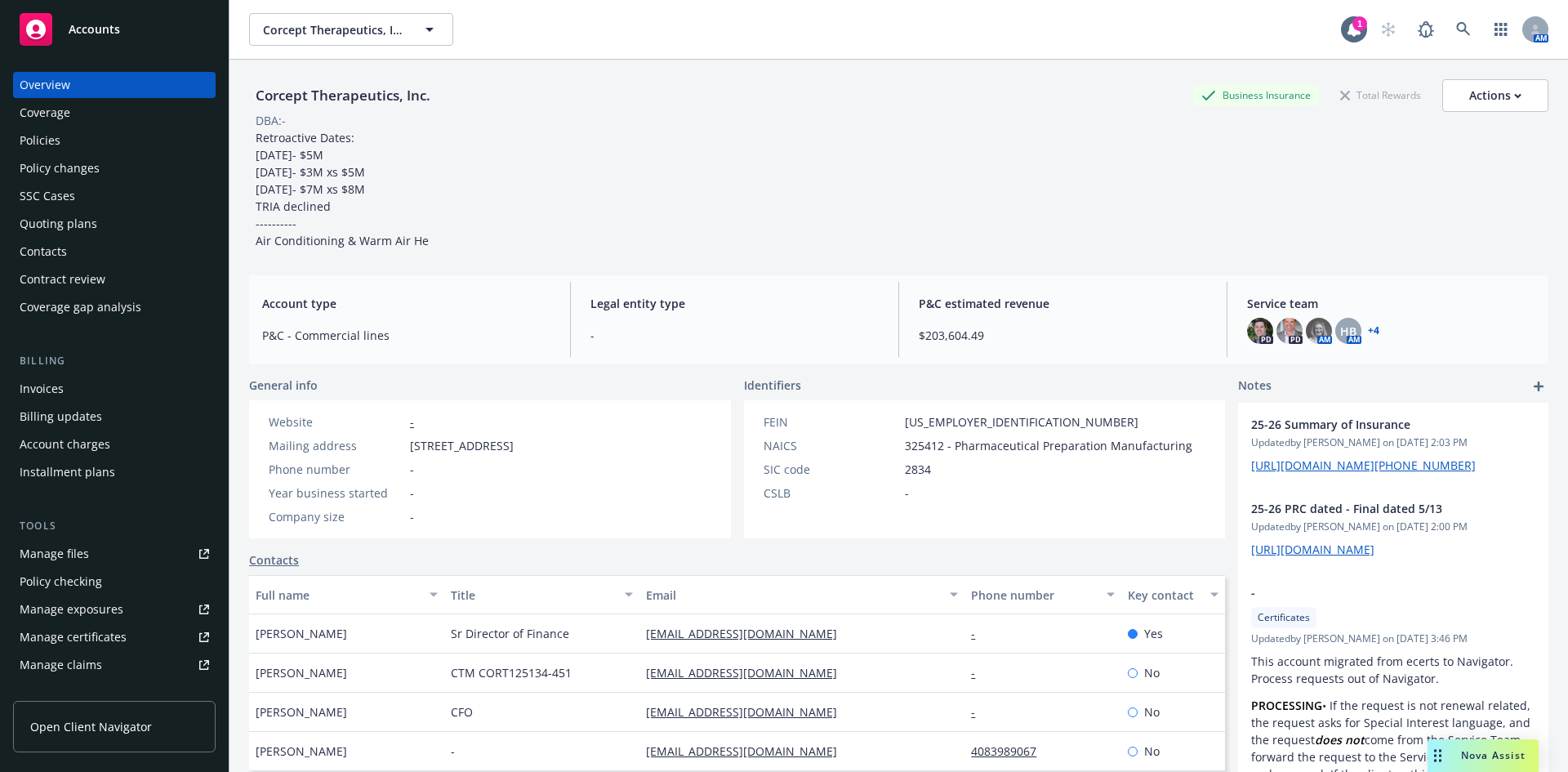
click at [67, 165] on div "Policy changes" at bounding box center [59, 168] width 80 height 26
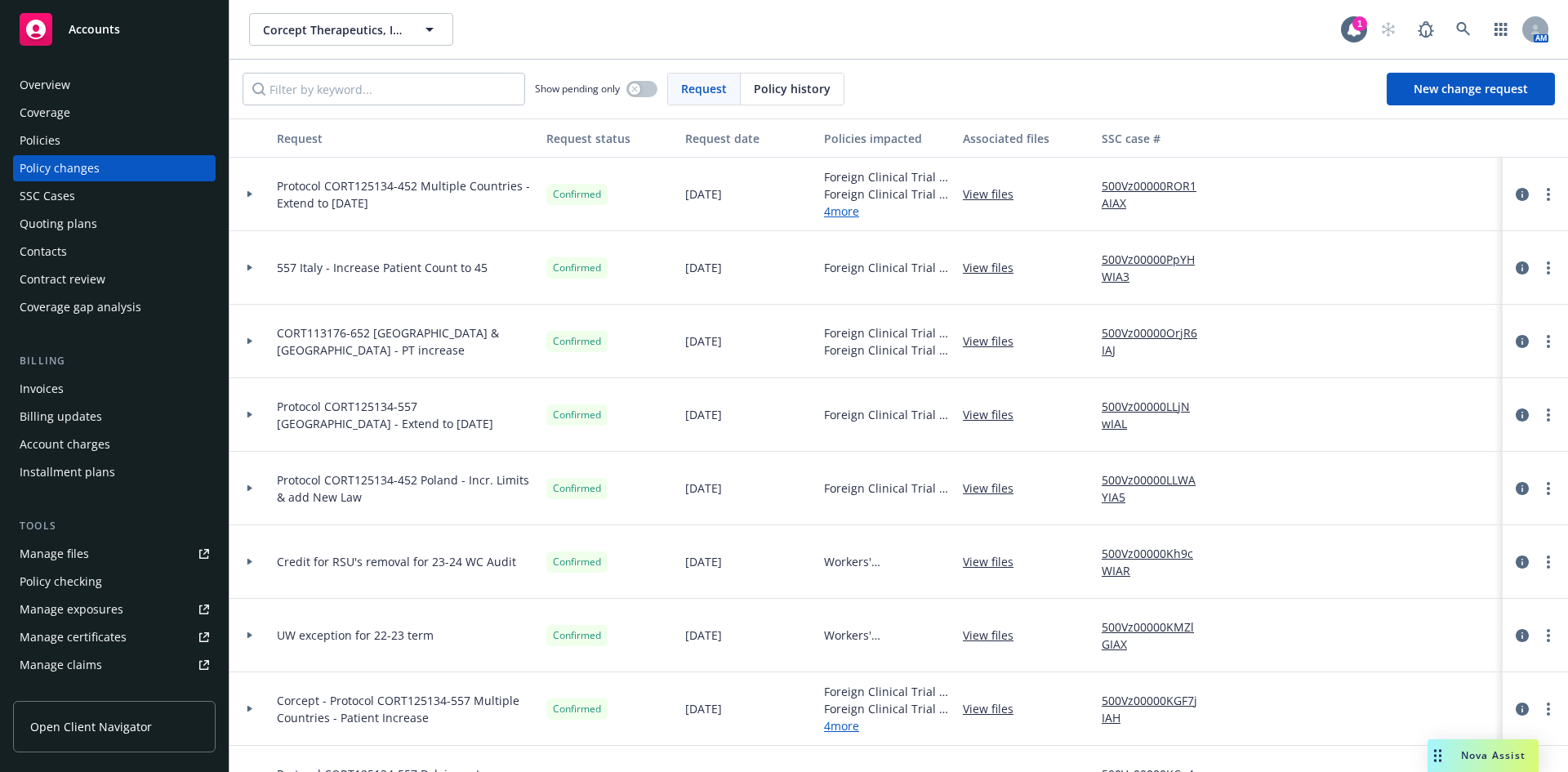
click at [94, 631] on div "Manage certificates" at bounding box center [73, 637] width 107 height 26
click at [65, 133] on div "Policies" at bounding box center [114, 141] width 190 height 26
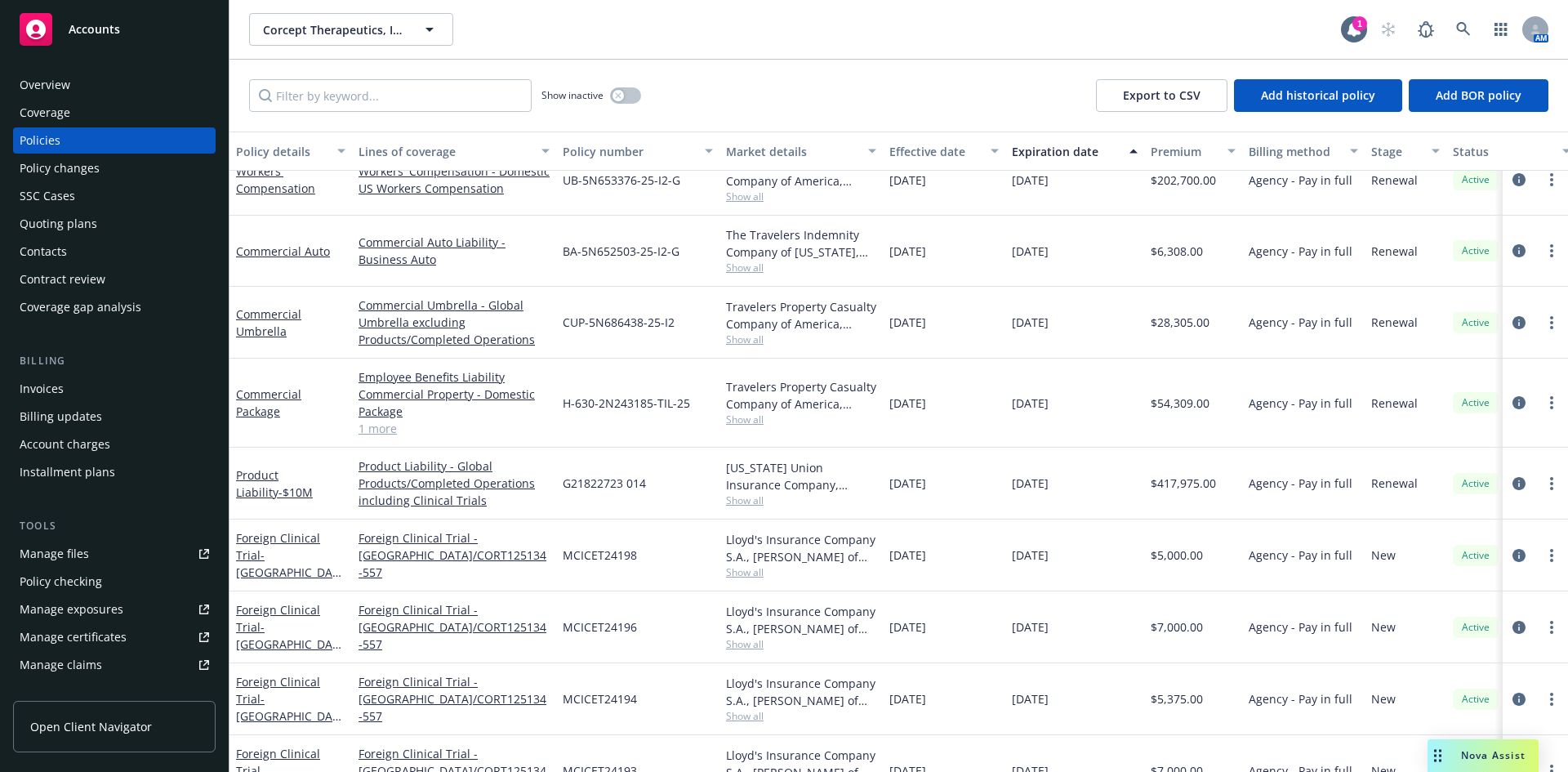
scroll to position [1143, 0]
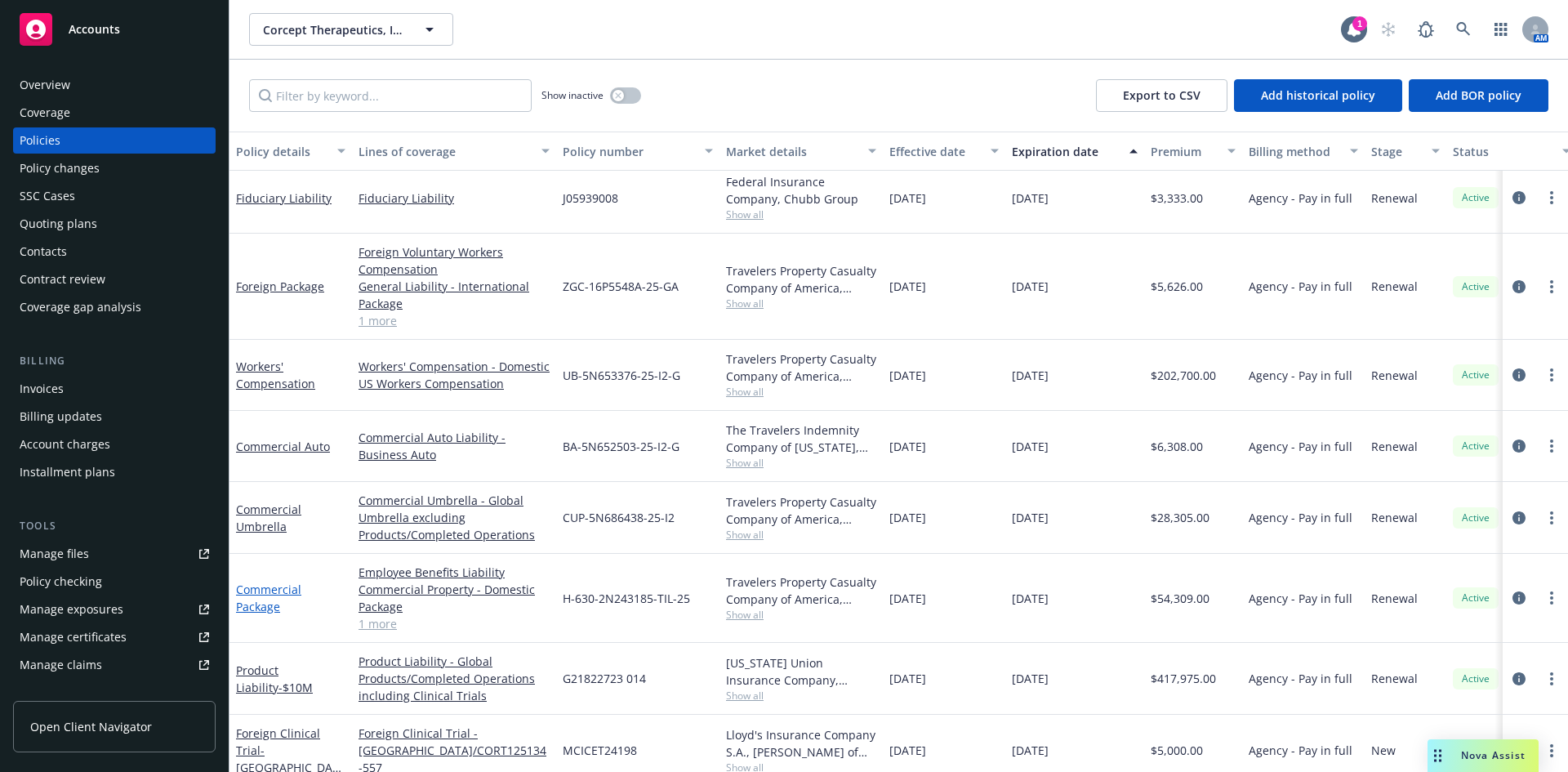
click at [270, 594] on link "Commercial Package" at bounding box center [268, 597] width 66 height 32
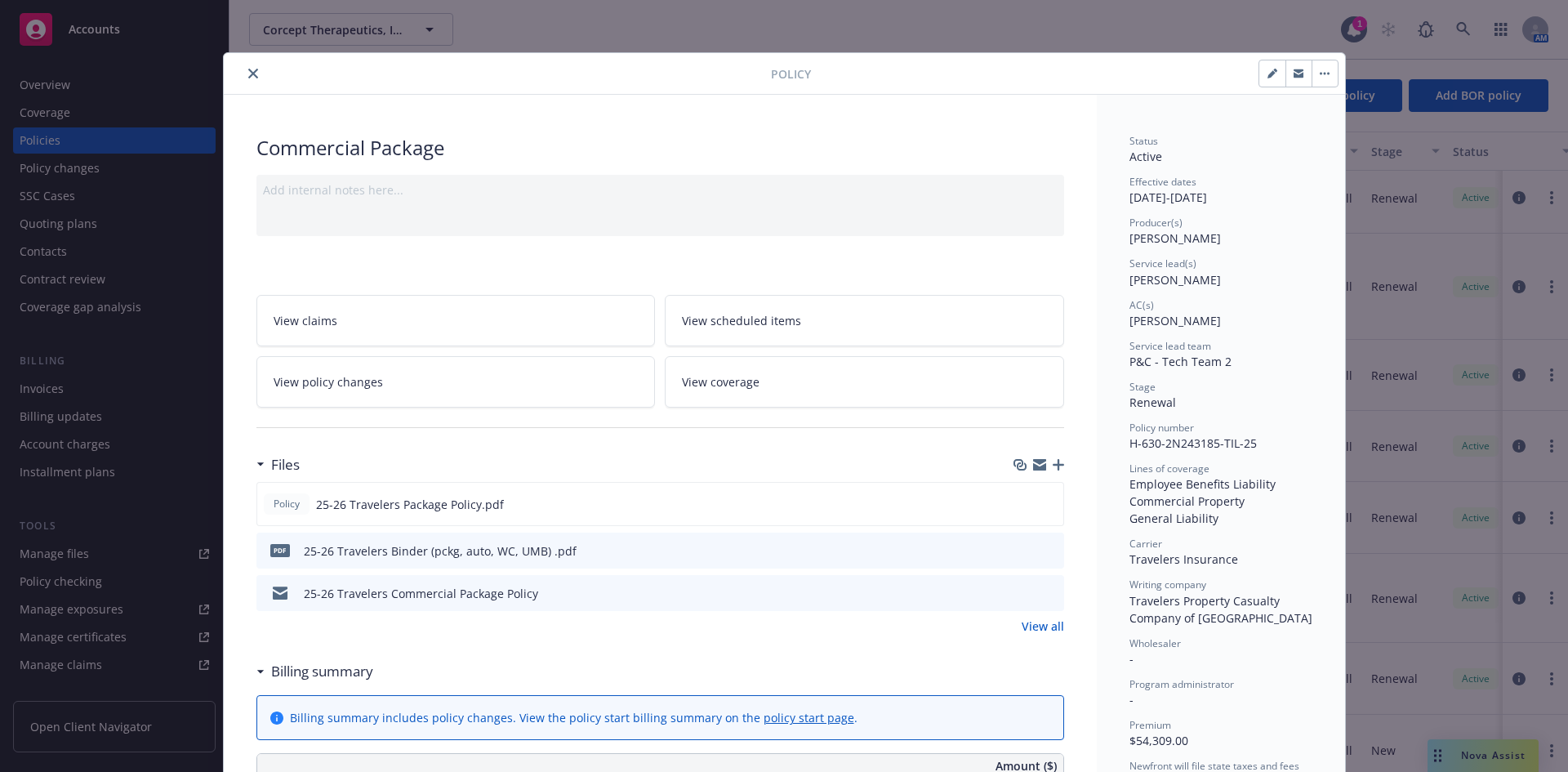
click at [249, 76] on icon "close" at bounding box center [253, 73] width 10 height 10
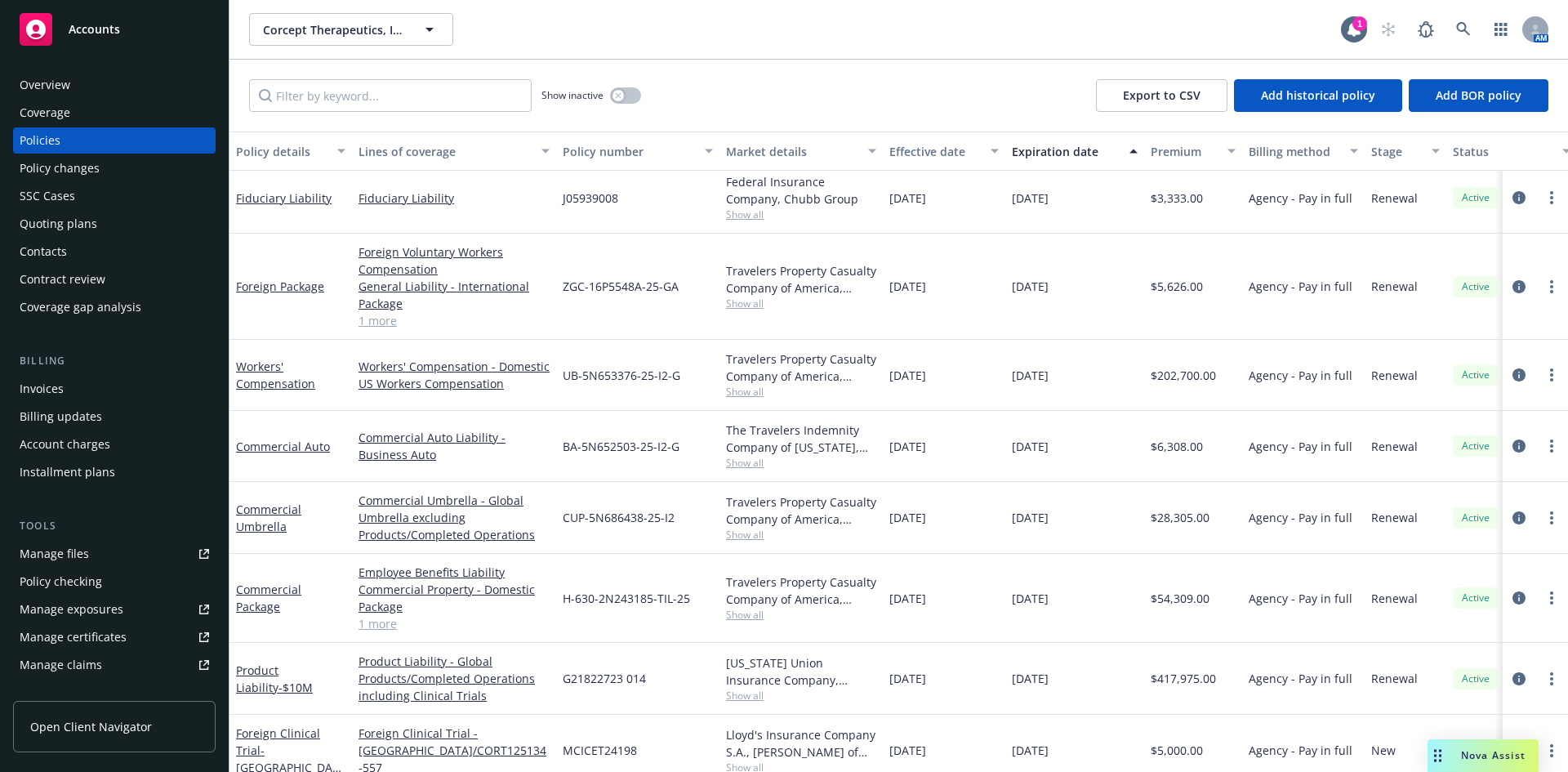
click at [47, 80] on div "Overview" at bounding box center [44, 85] width 51 height 26
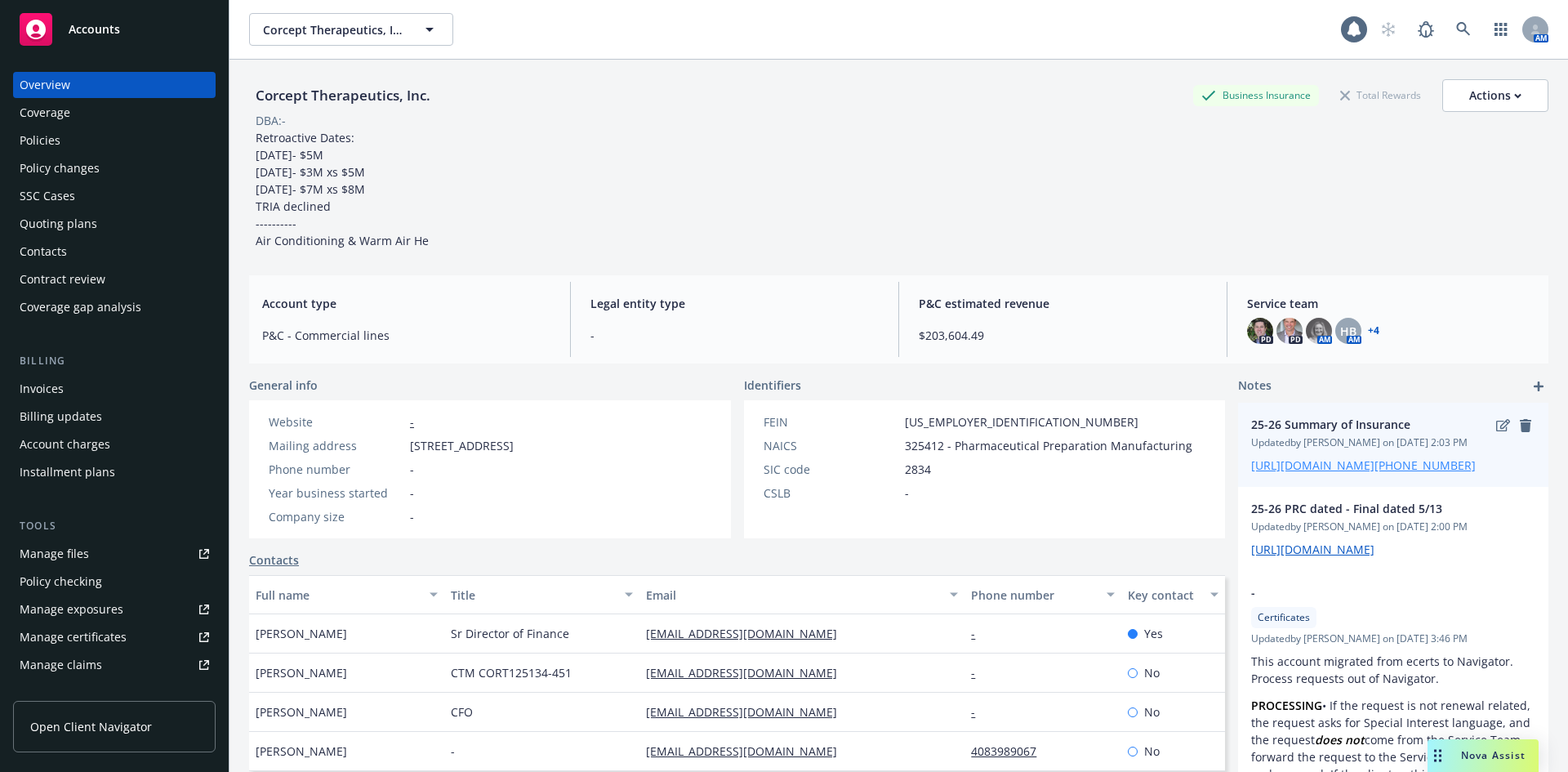
click at [1325, 473] on link "https://iln-my.sharepoint.com/:w:/r/personal/stephanie_koelle_newfront_com/Docu…" at bounding box center [1363, 465] width 225 height 16
